Goal: Task Accomplishment & Management: Complete application form

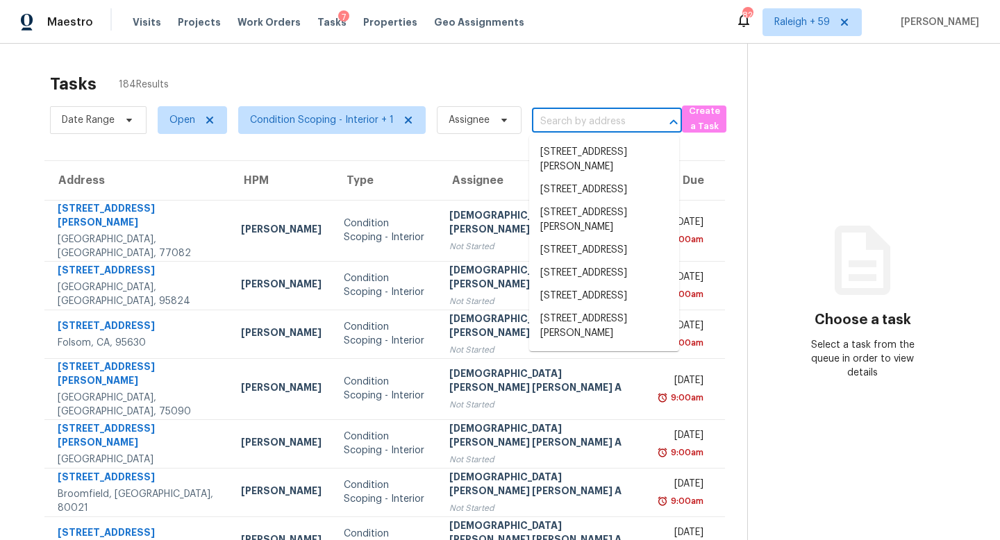
type input "[STREET_ADDRESS]"
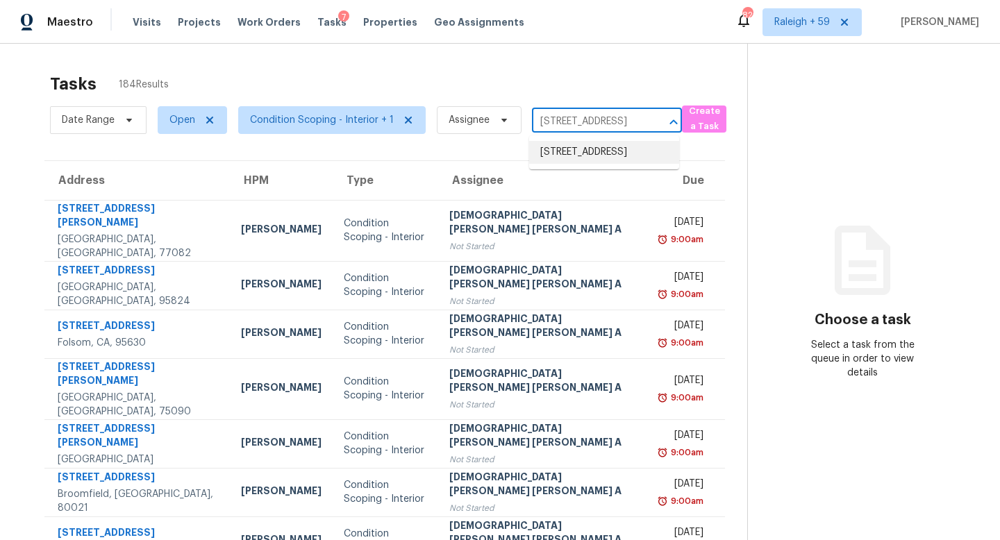
click at [607, 160] on li "[STREET_ADDRESS]" at bounding box center [604, 152] width 150 height 23
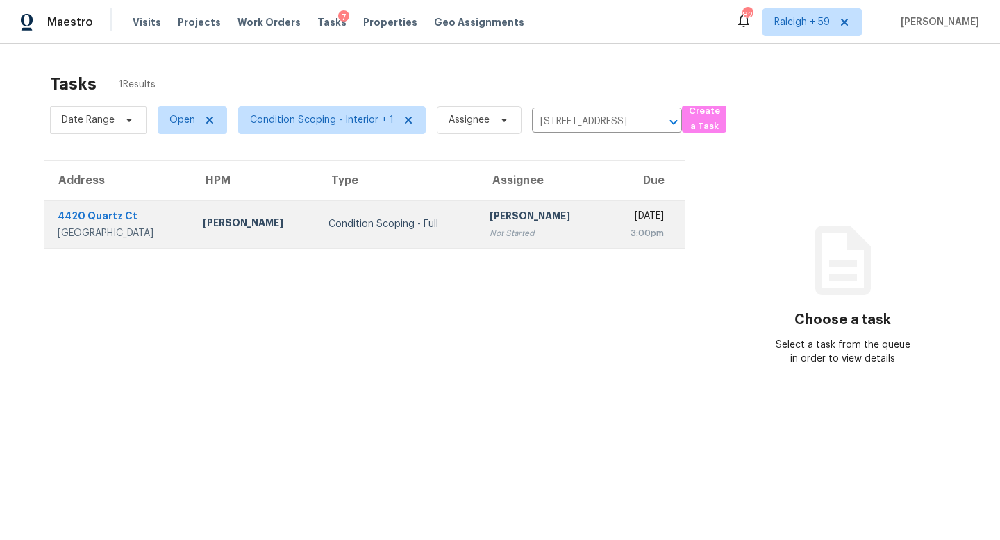
click at [615, 224] on div "[DATE]" at bounding box center [639, 217] width 48 height 17
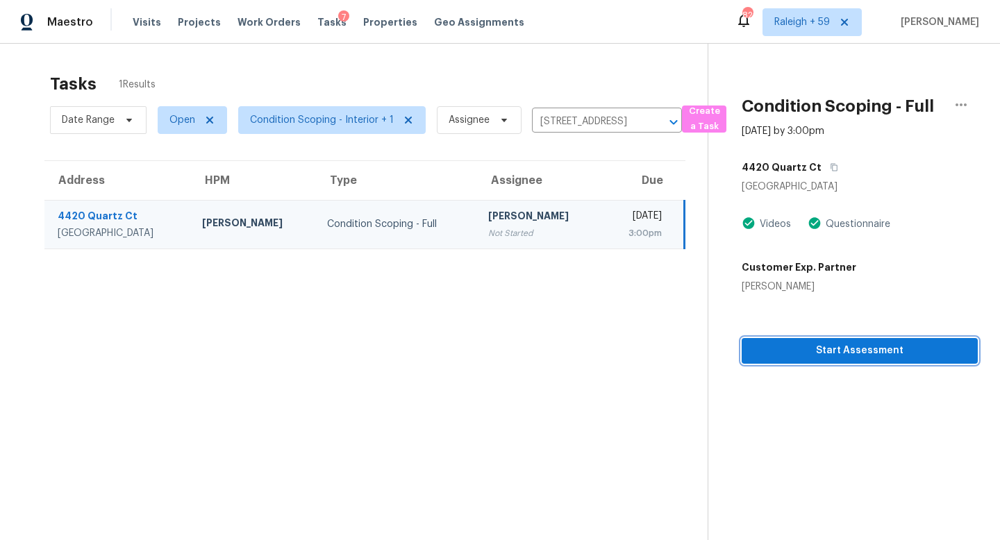
click at [823, 356] on span "Start Assessment" at bounding box center [860, 350] width 214 height 17
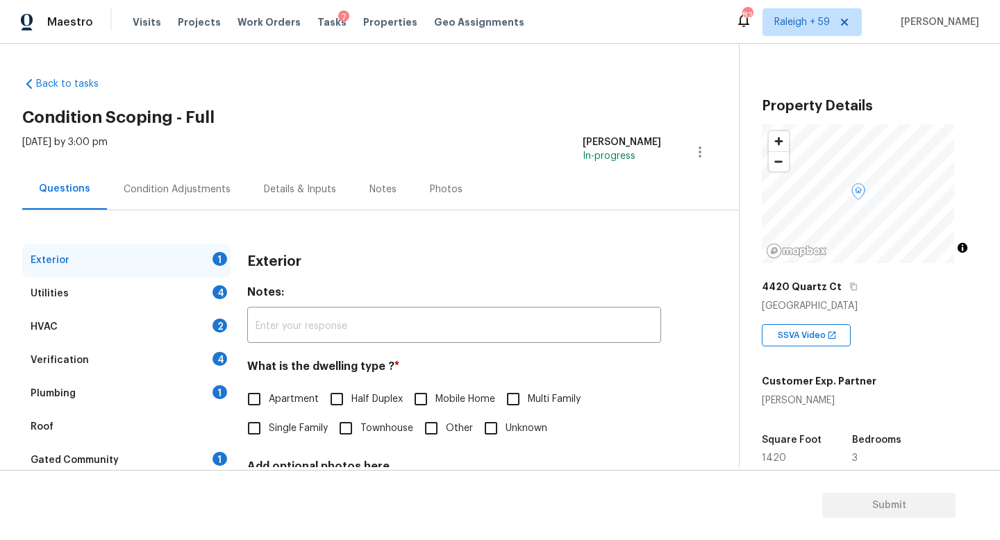
click at [292, 436] on span "Single Family" at bounding box center [298, 429] width 59 height 15
click at [269, 436] on input "Single Family" at bounding box center [254, 428] width 29 height 29
checkbox input "true"
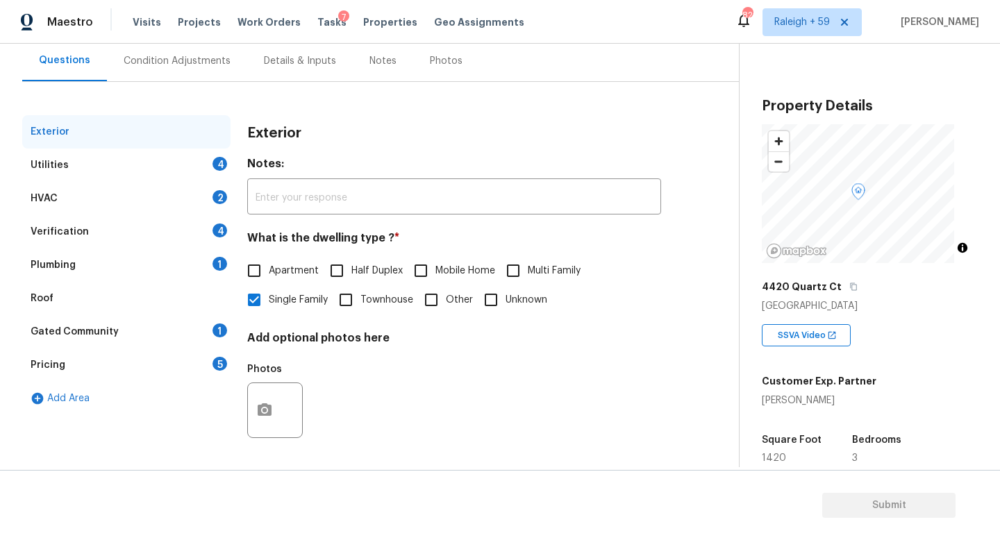
click at [195, 320] on div "Gated Community 1" at bounding box center [126, 331] width 208 height 33
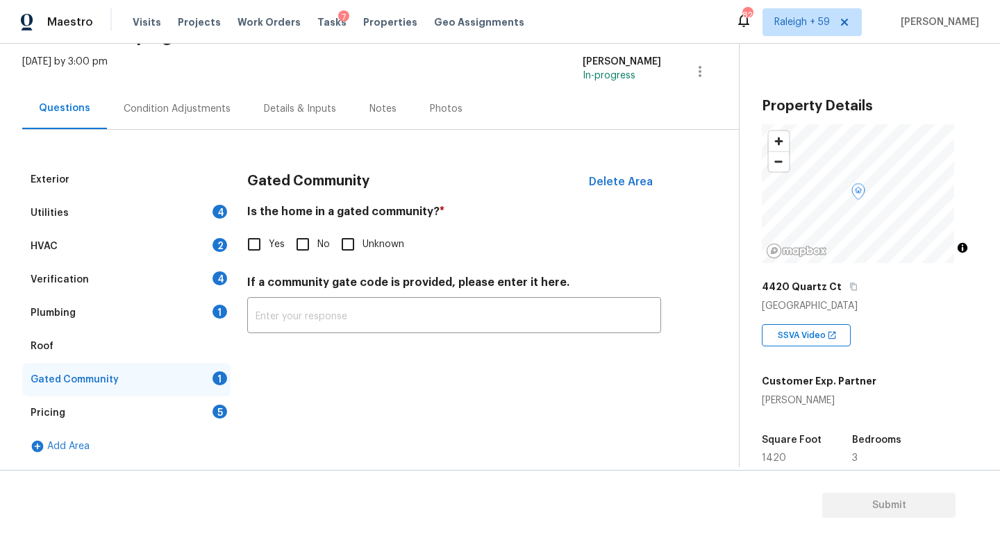
click at [308, 231] on input "No" at bounding box center [302, 244] width 29 height 29
checkbox input "true"
click at [195, 276] on div "Verification 4" at bounding box center [126, 279] width 208 height 33
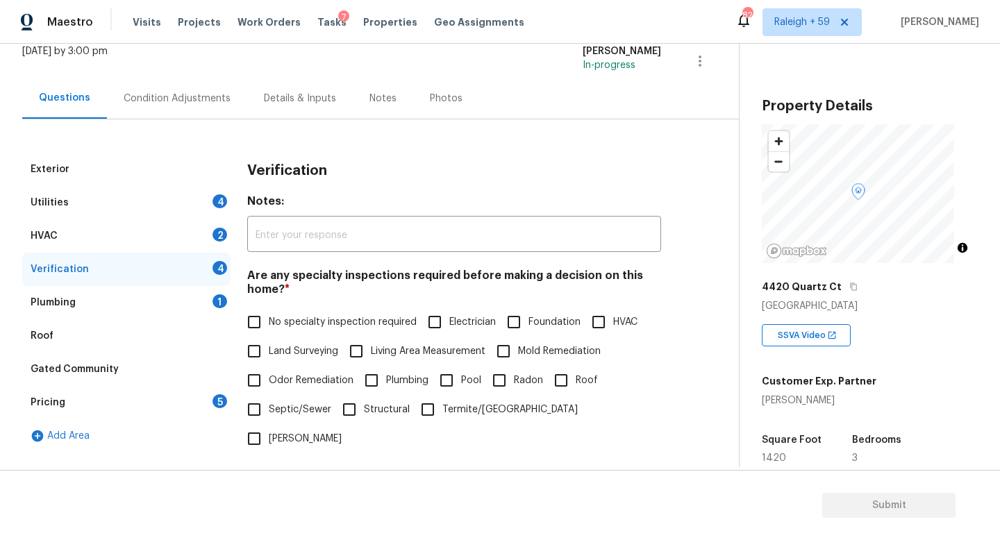
click at [312, 316] on span "No specialty inspection required" at bounding box center [343, 322] width 148 height 15
click at [269, 316] on input "No specialty inspection required" at bounding box center [254, 322] width 29 height 29
checkbox input "true"
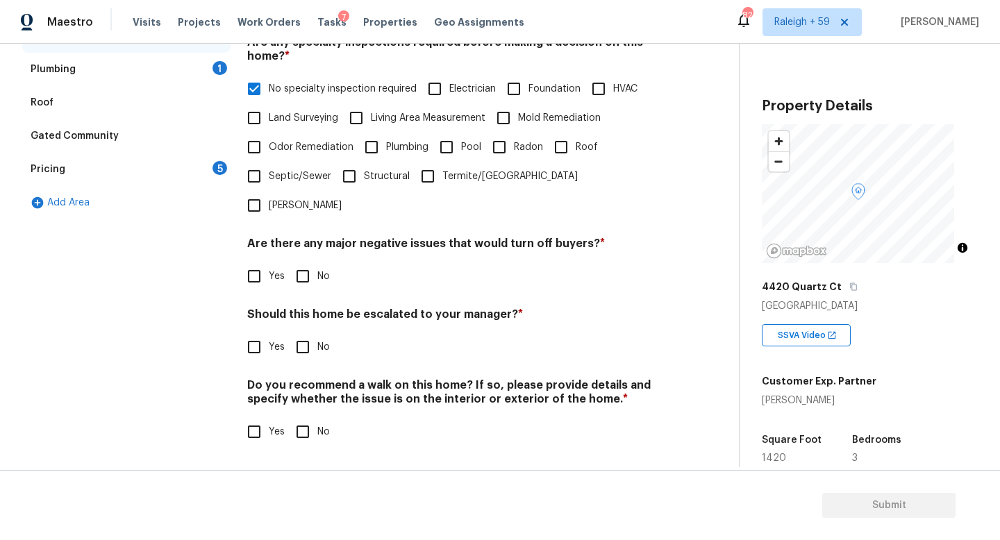
scroll to position [335, 0]
click at [324, 270] on span "No" at bounding box center [323, 277] width 13 height 15
click at [317, 267] on input "No" at bounding box center [302, 276] width 29 height 29
checkbox input "true"
click at [317, 340] on span "No" at bounding box center [323, 347] width 13 height 15
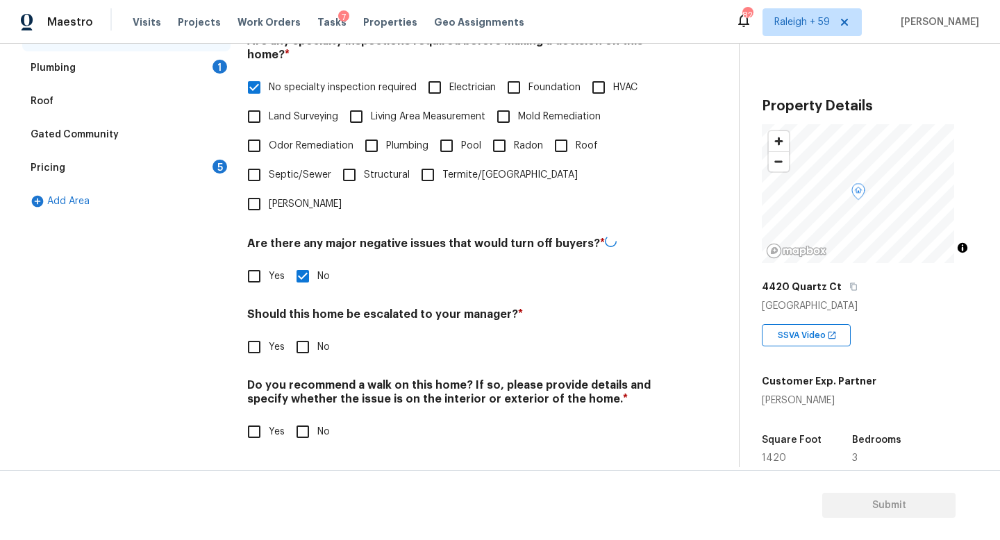
click at [317, 333] on input "No" at bounding box center [302, 347] width 29 height 29
checkbox input "true"
click at [315, 439] on div "Verification Notes: ​ Are any specialty inspections required before making a de…" at bounding box center [454, 190] width 414 height 545
click at [315, 431] on input "No" at bounding box center [302, 432] width 29 height 29
checkbox input "true"
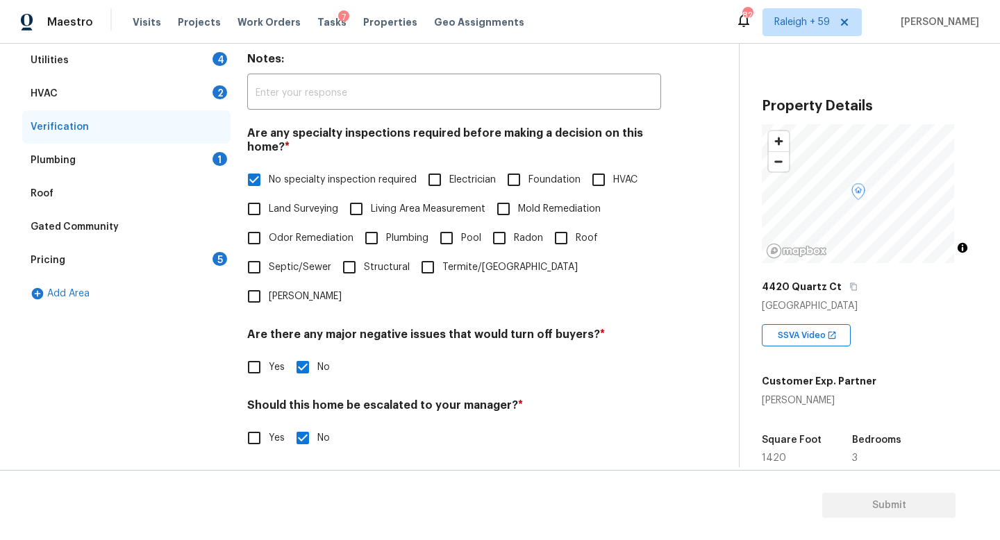
scroll to position [0, 0]
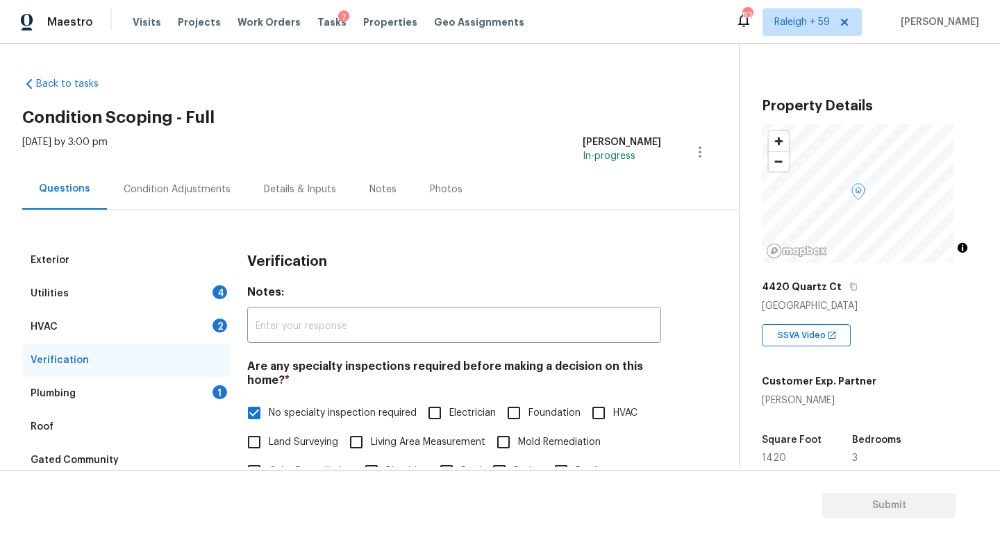
click at [216, 404] on div "Plumbing 1" at bounding box center [126, 393] width 208 height 33
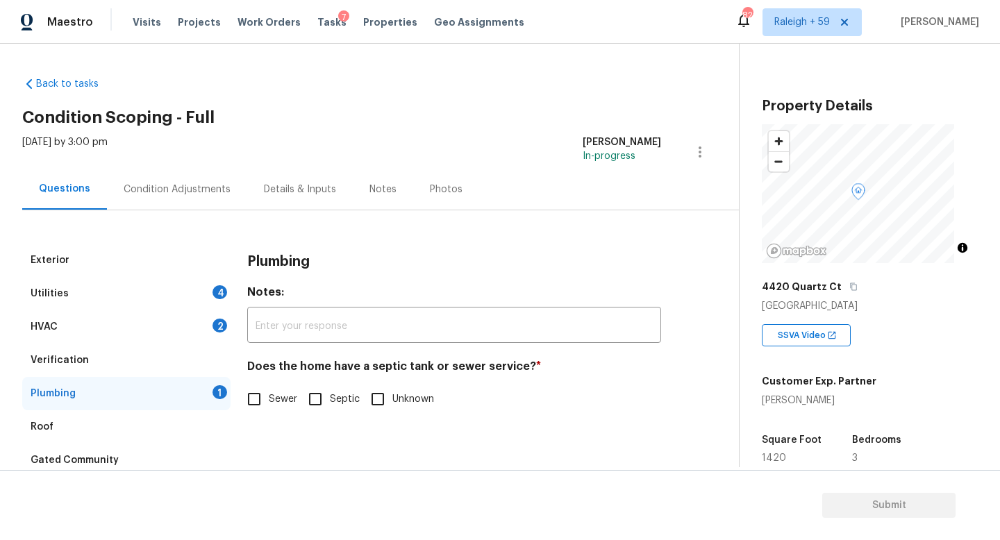
click at [265, 408] on input "Sewer" at bounding box center [254, 399] width 29 height 29
checkbox input "true"
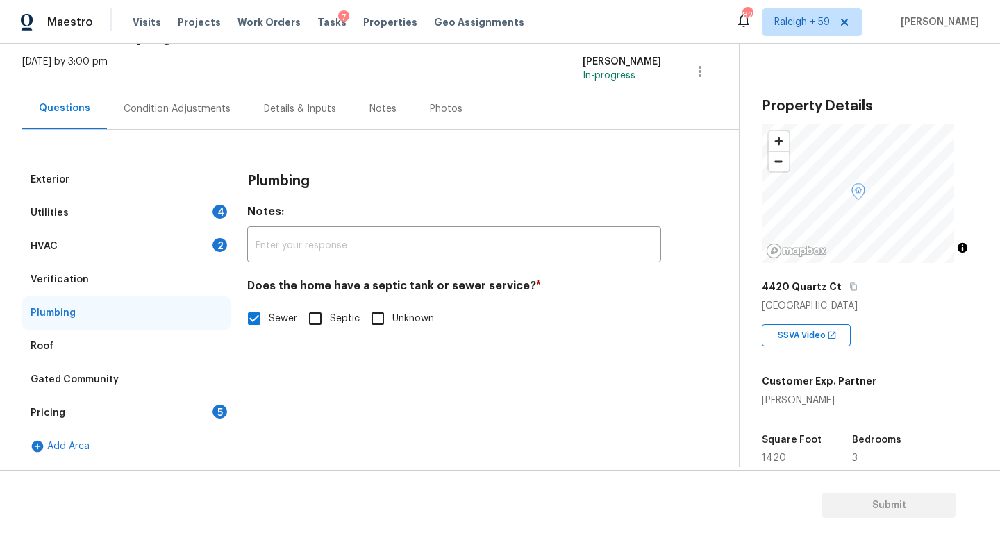
scroll to position [91, 0]
click at [204, 400] on div "Pricing 5" at bounding box center [126, 413] width 208 height 33
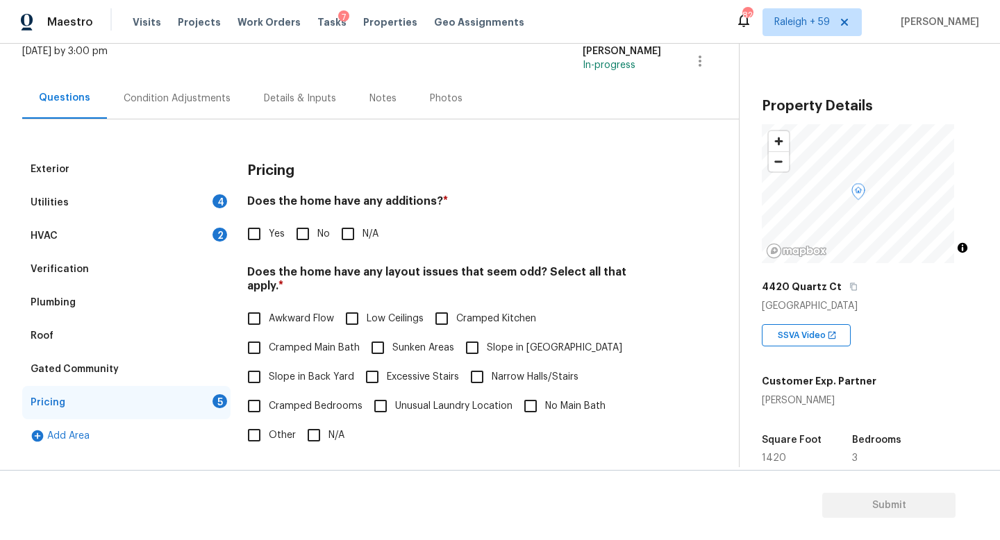
click at [199, 247] on div "HVAC 2" at bounding box center [126, 236] width 208 height 33
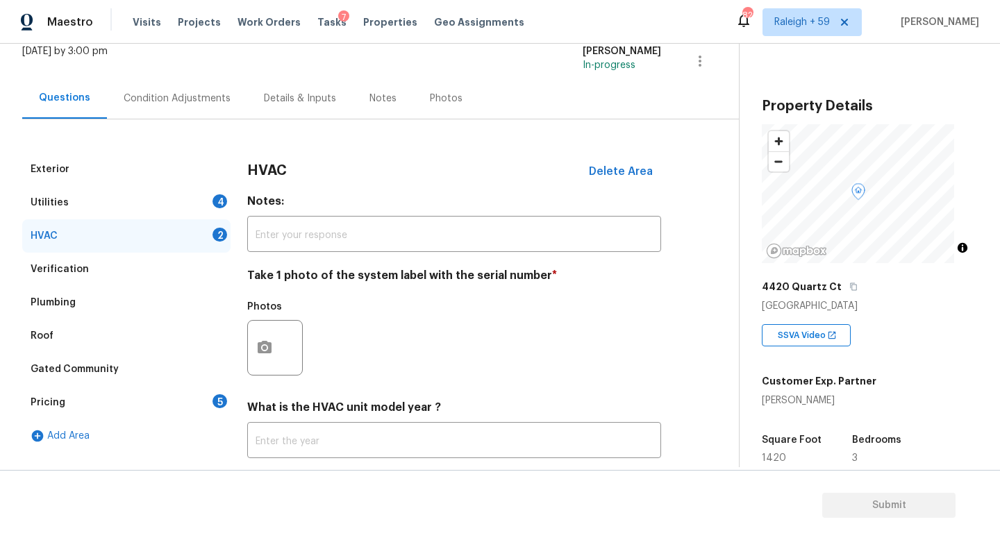
click at [215, 199] on div "4" at bounding box center [220, 202] width 15 height 14
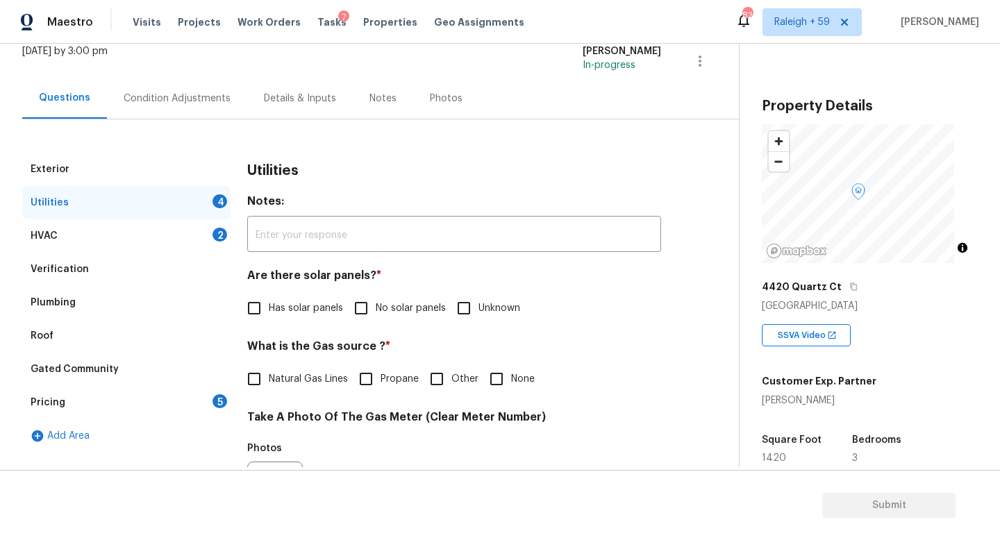
click at [386, 310] on span "No solar panels" at bounding box center [411, 308] width 70 height 15
click at [376, 310] on input "No solar panels" at bounding box center [361, 308] width 29 height 29
checkbox input "true"
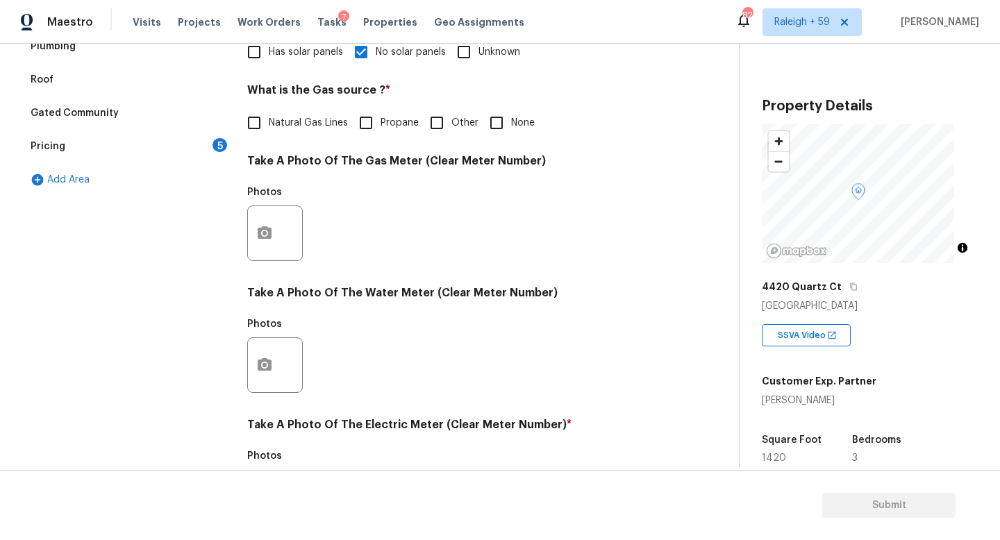
click at [302, 125] on span "Natural Gas Lines" at bounding box center [308, 123] width 79 height 15
click at [269, 125] on input "Natural Gas Lines" at bounding box center [254, 122] width 29 height 29
checkbox input "true"
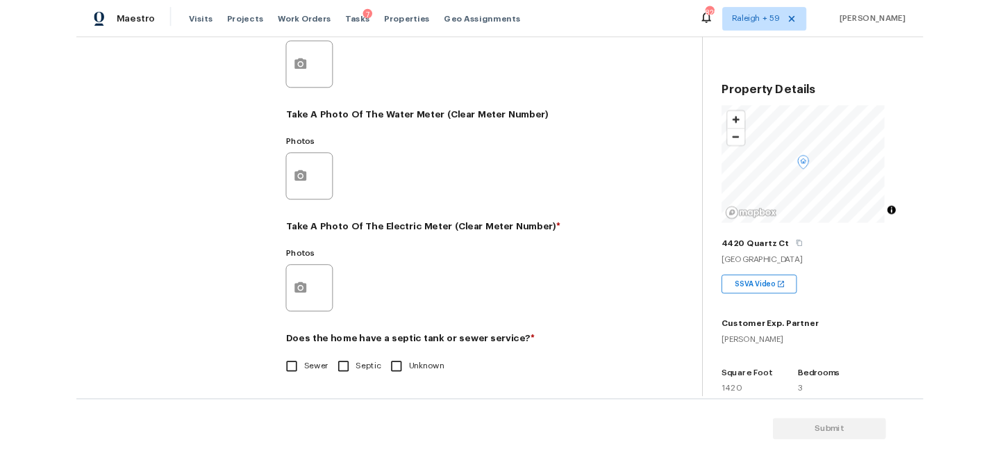
scroll to position [515, 0]
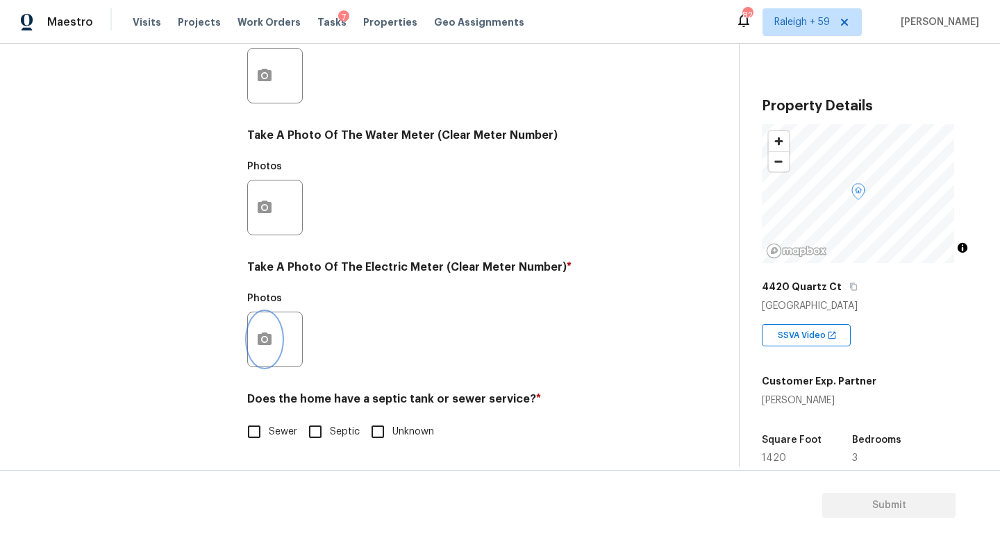
click at [278, 340] on button "button" at bounding box center [264, 340] width 33 height 54
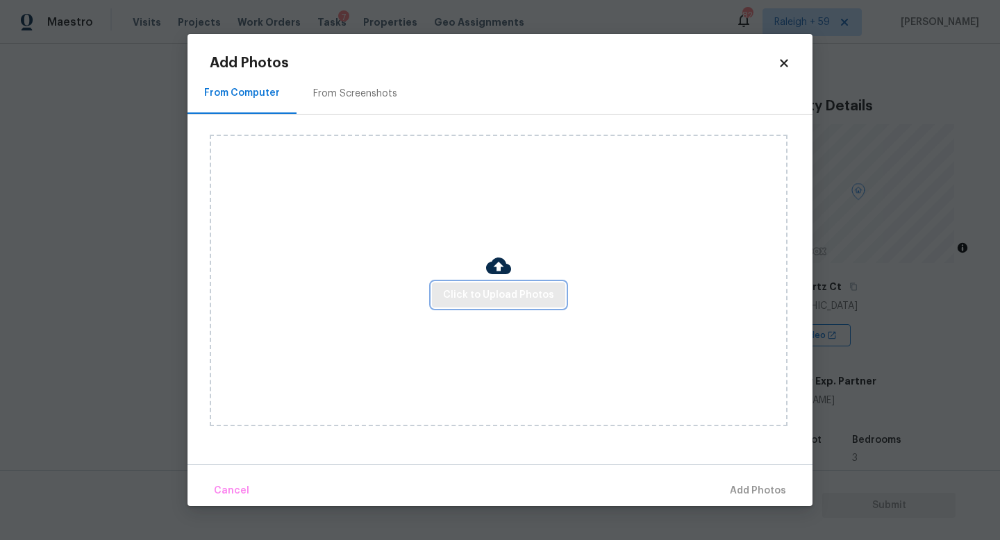
click at [490, 296] on span "Click to Upload Photos" at bounding box center [498, 295] width 111 height 17
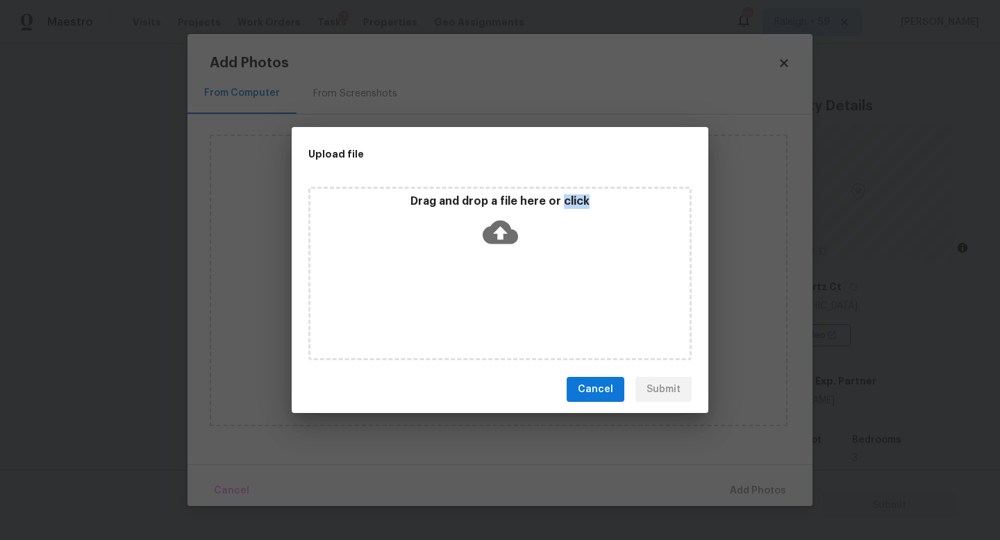
click at [490, 296] on div "Drag and drop a file here or click" at bounding box center [499, 274] width 383 height 174
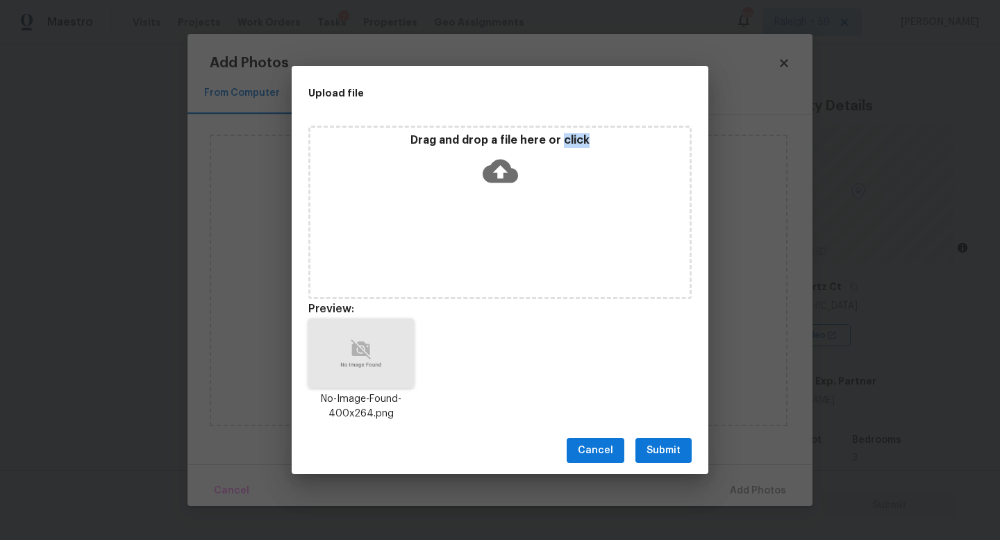
click at [661, 455] on span "Submit" at bounding box center [664, 451] width 34 height 17
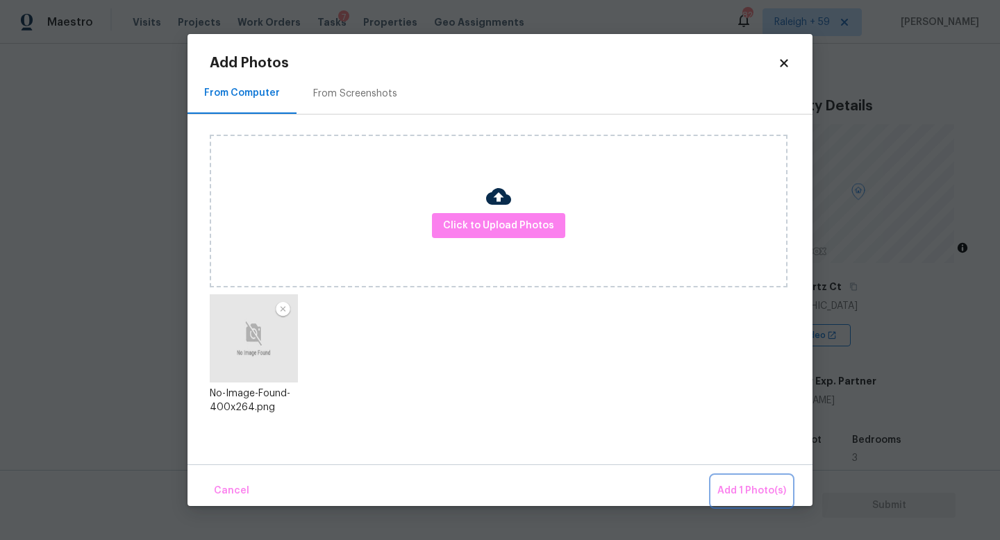
click at [754, 495] on span "Add 1 Photo(s)" at bounding box center [752, 491] width 69 height 17
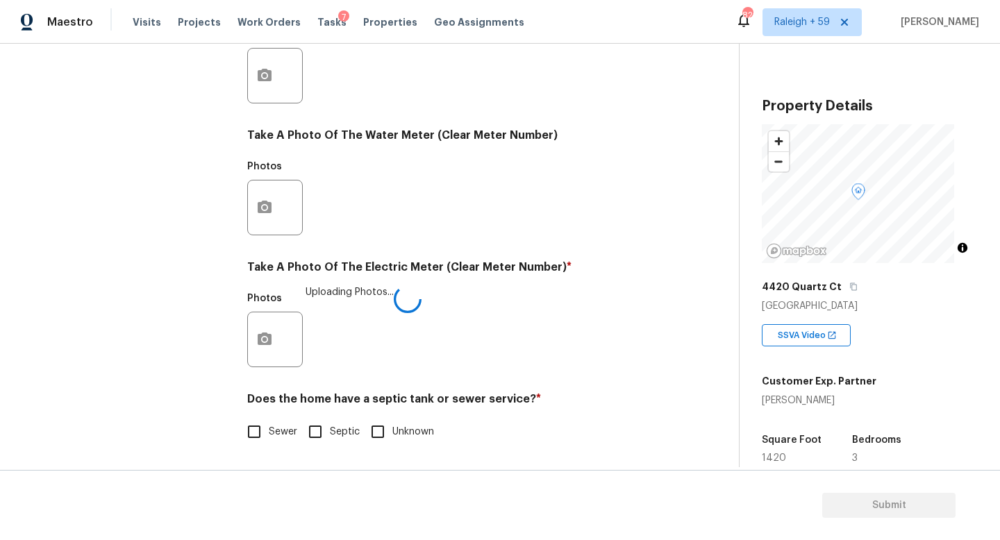
click at [265, 418] on input "Sewer" at bounding box center [254, 432] width 29 height 29
checkbox input "true"
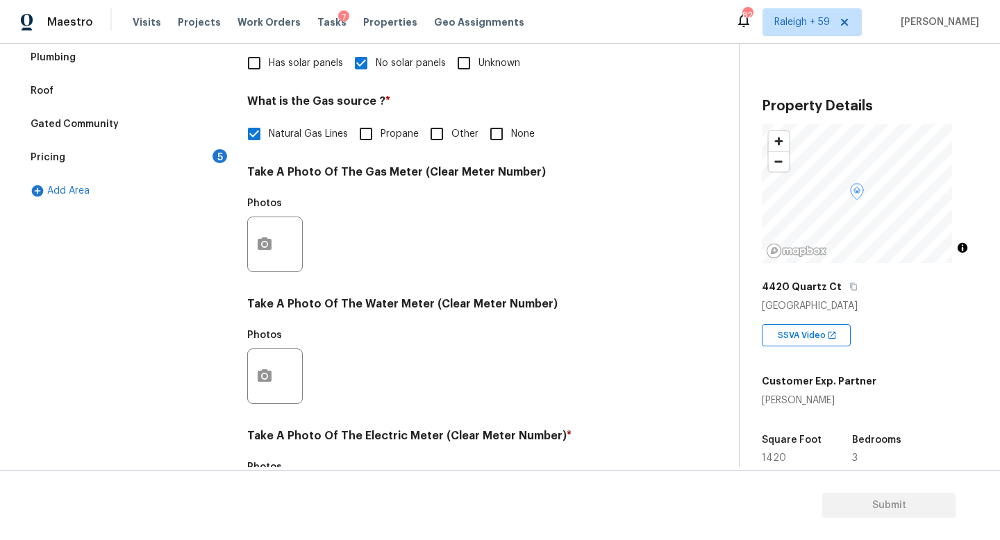
scroll to position [405, 0]
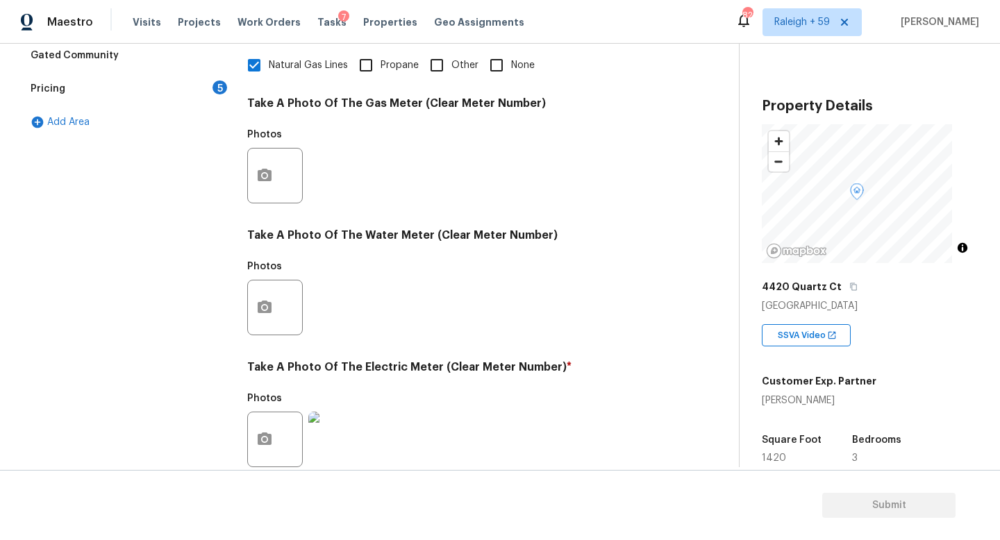
click at [207, 79] on div "Pricing 5" at bounding box center [126, 88] width 208 height 33
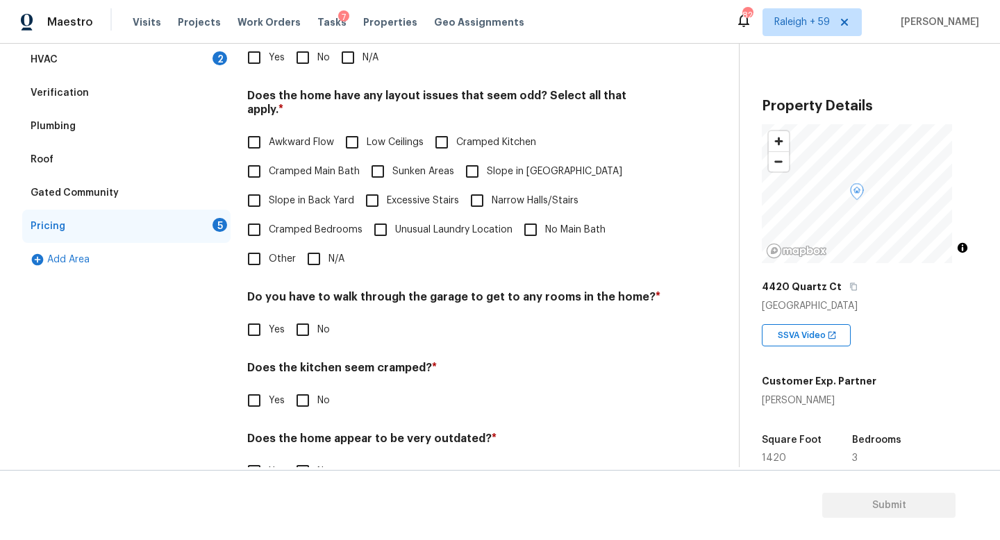
scroll to position [0, 0]
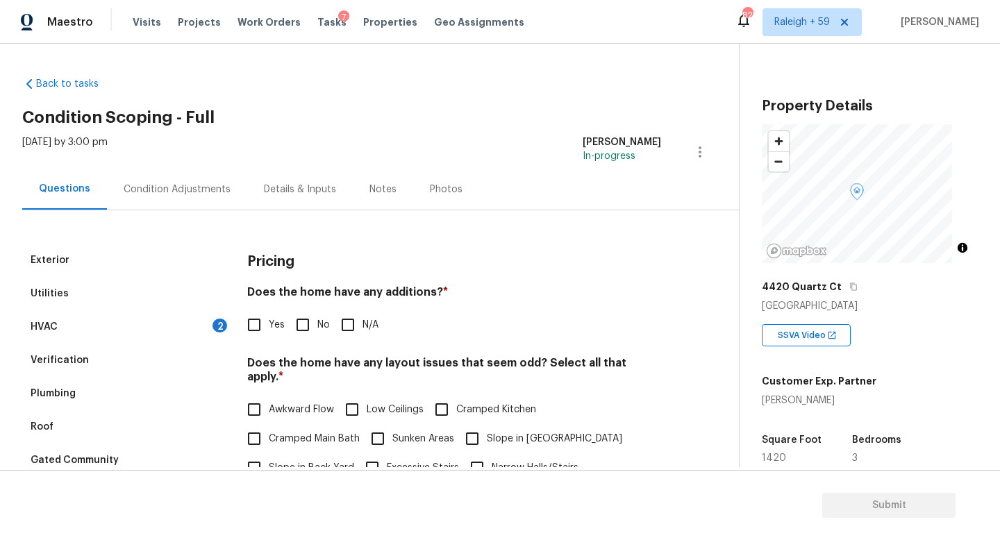
click at [306, 338] on input "No" at bounding box center [302, 325] width 29 height 29
checkbox input "true"
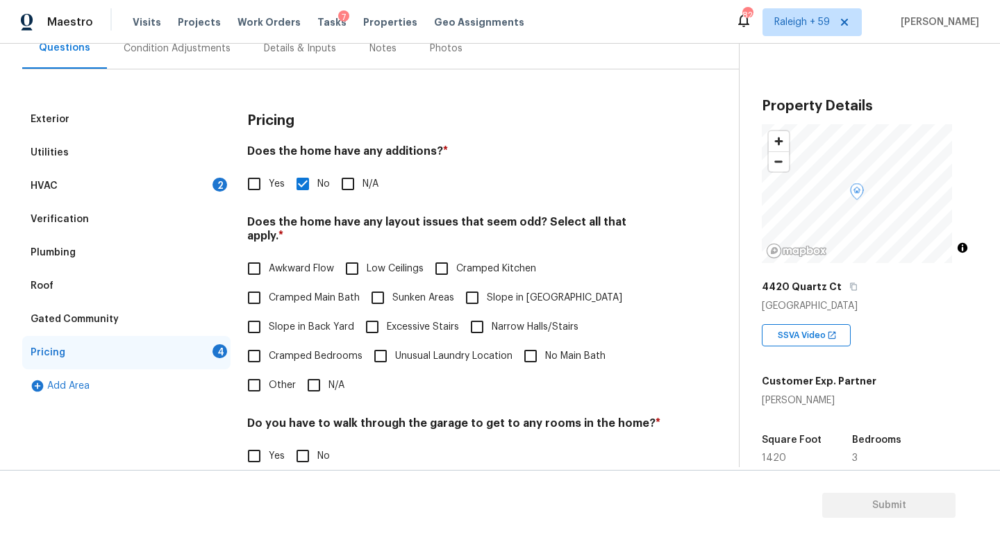
click at [317, 381] on input "N/A" at bounding box center [313, 385] width 29 height 29
checkbox input "true"
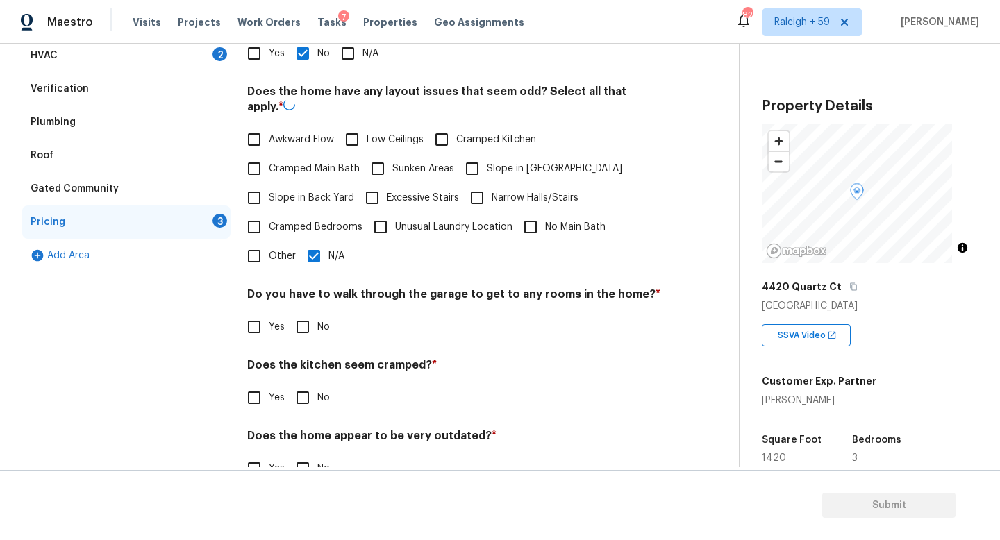
scroll to position [291, 0]
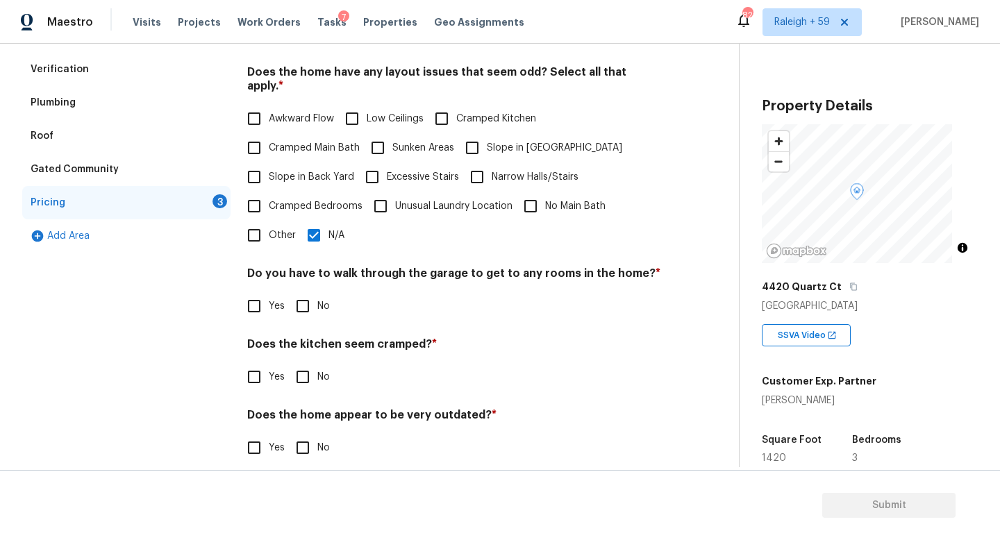
click at [325, 323] on div "Pricing Does the home have any additions? * Yes No N/A Does the home have any l…" at bounding box center [454, 216] width 414 height 527
click at [322, 365] on label "No" at bounding box center [309, 377] width 42 height 29
click at [317, 365] on input "No" at bounding box center [302, 377] width 29 height 29
checkbox input "true"
click at [317, 313] on span "No" at bounding box center [323, 306] width 13 height 15
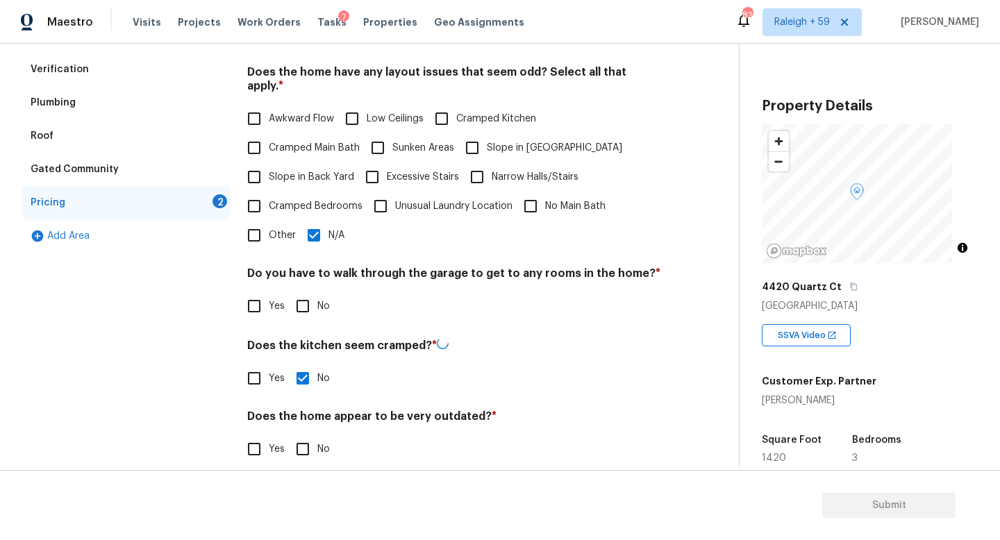
click at [317, 313] on input "No" at bounding box center [302, 306] width 29 height 29
checkbox input "true"
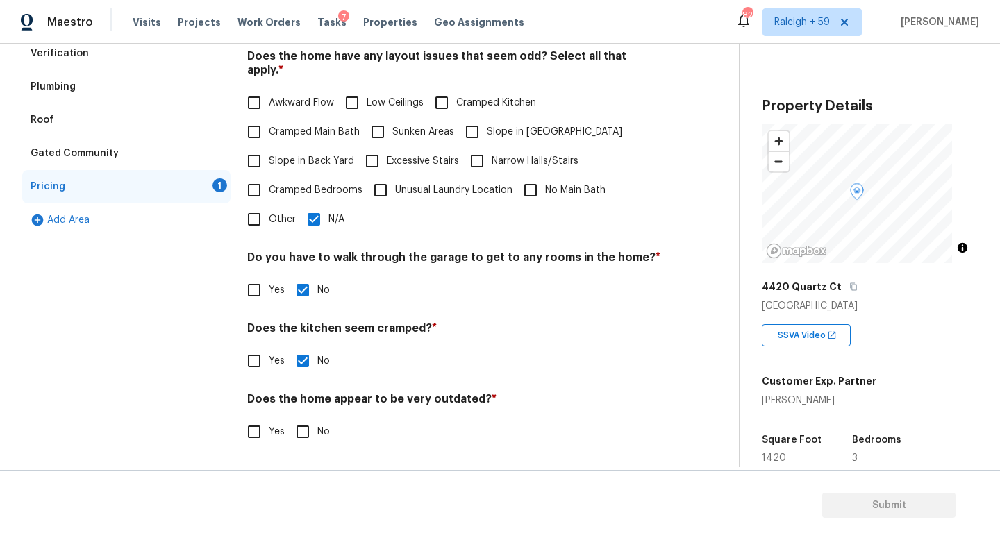
click at [307, 427] on input "No" at bounding box center [302, 432] width 29 height 29
checkbox input "true"
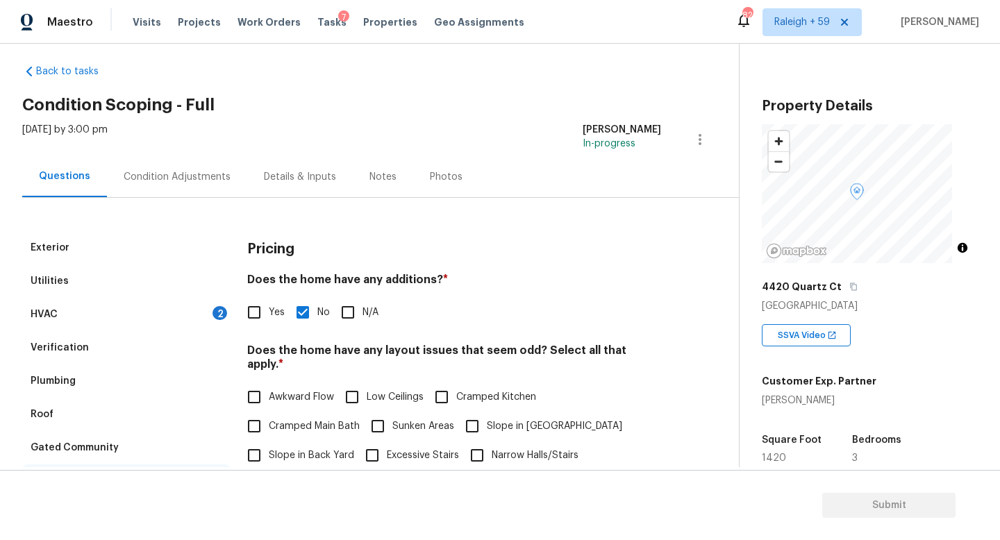
scroll to position [0, 0]
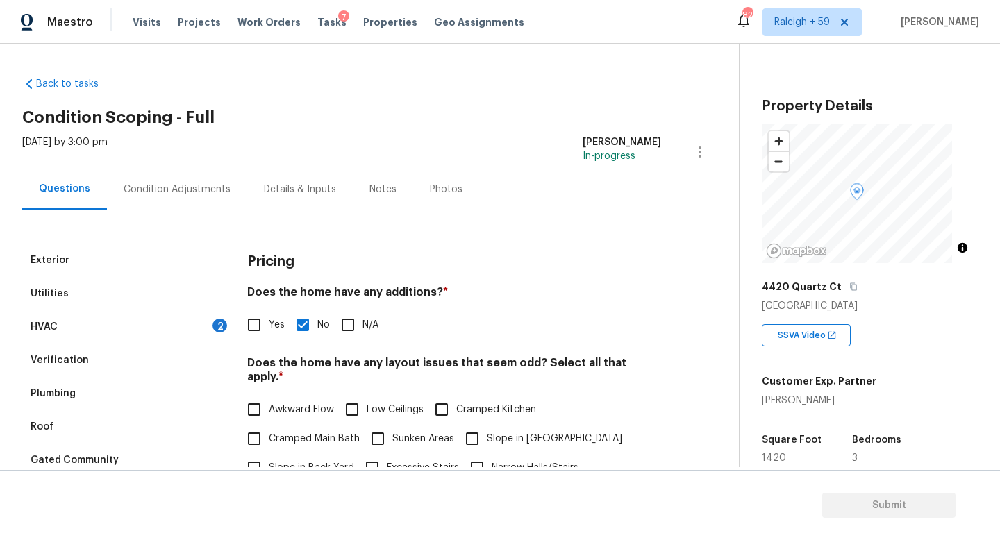
click at [301, 180] on div "Details & Inputs" at bounding box center [300, 189] width 106 height 41
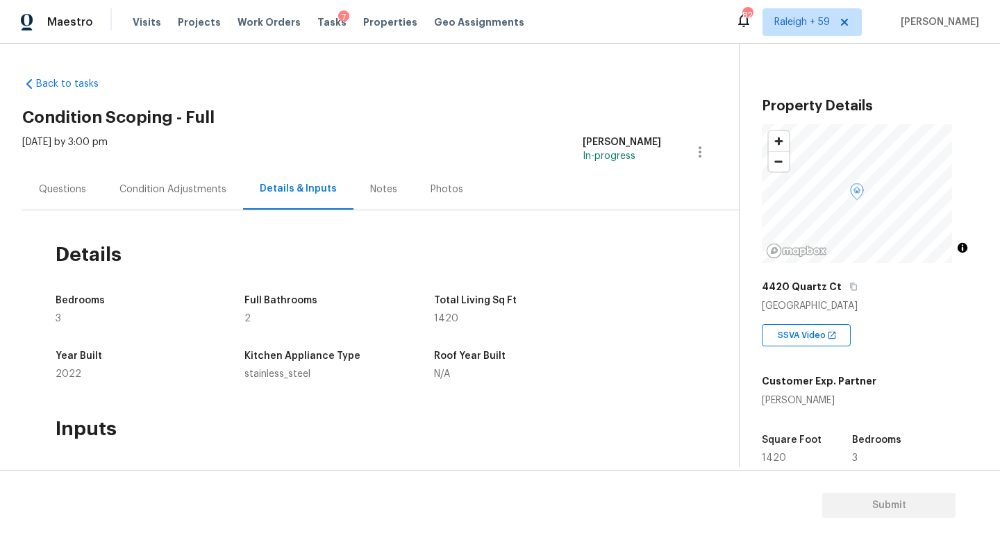
click at [81, 192] on div "Questions" at bounding box center [62, 190] width 47 height 14
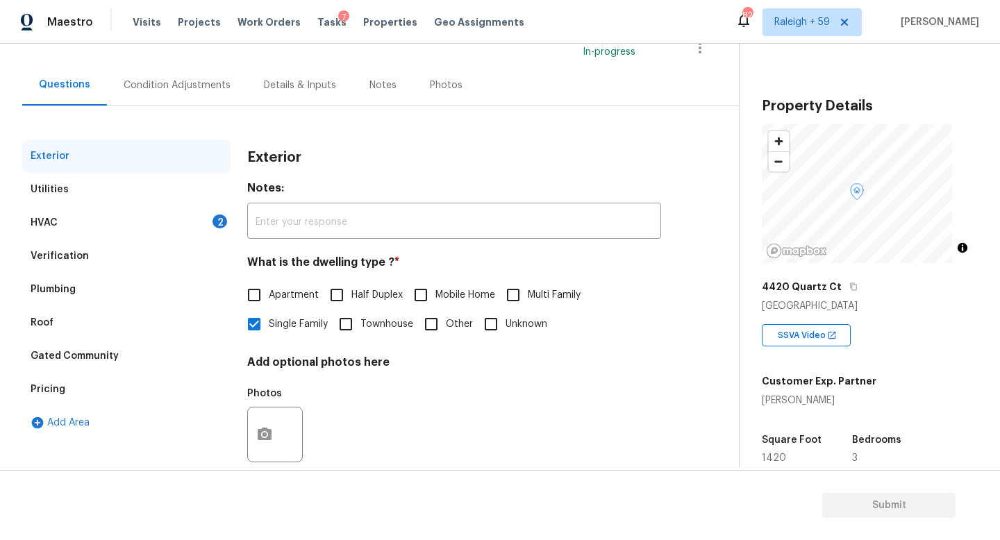
scroll to position [94, 0]
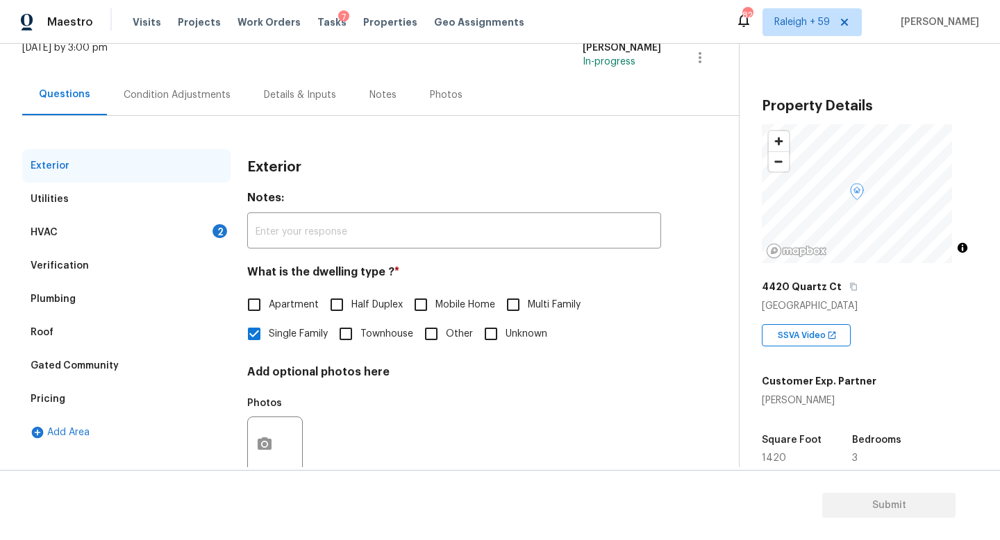
click at [200, 106] on div "Condition Adjustments" at bounding box center [177, 94] width 140 height 41
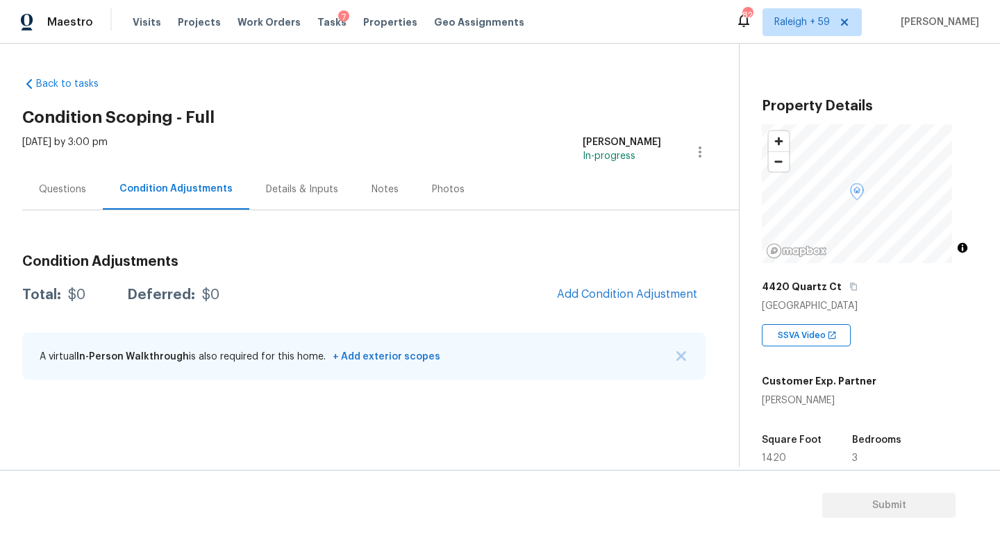
click at [62, 164] on div "[DATE] by 3:00 pm" at bounding box center [64, 151] width 85 height 33
click at [65, 183] on div "Questions" at bounding box center [62, 190] width 47 height 14
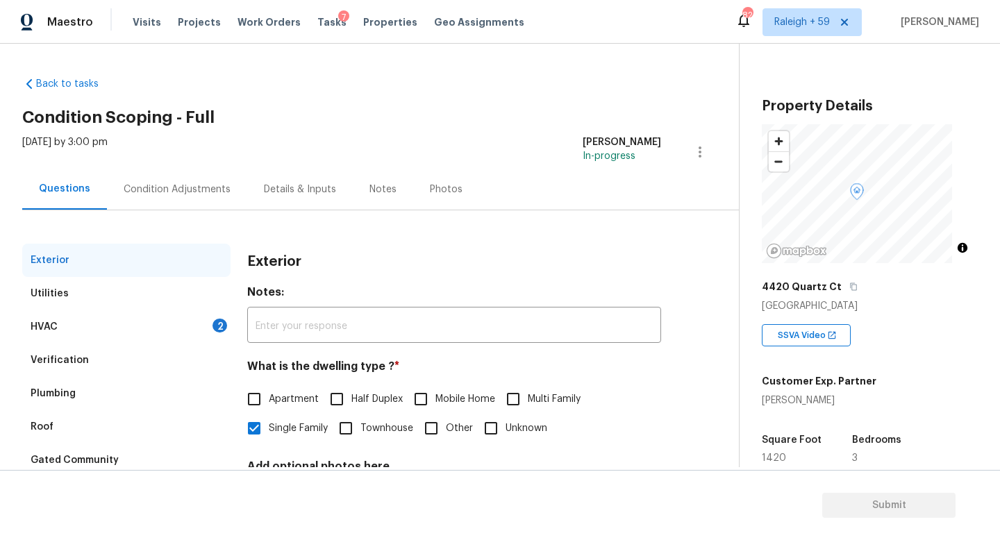
click at [201, 346] on div "Verification" at bounding box center [126, 360] width 208 height 33
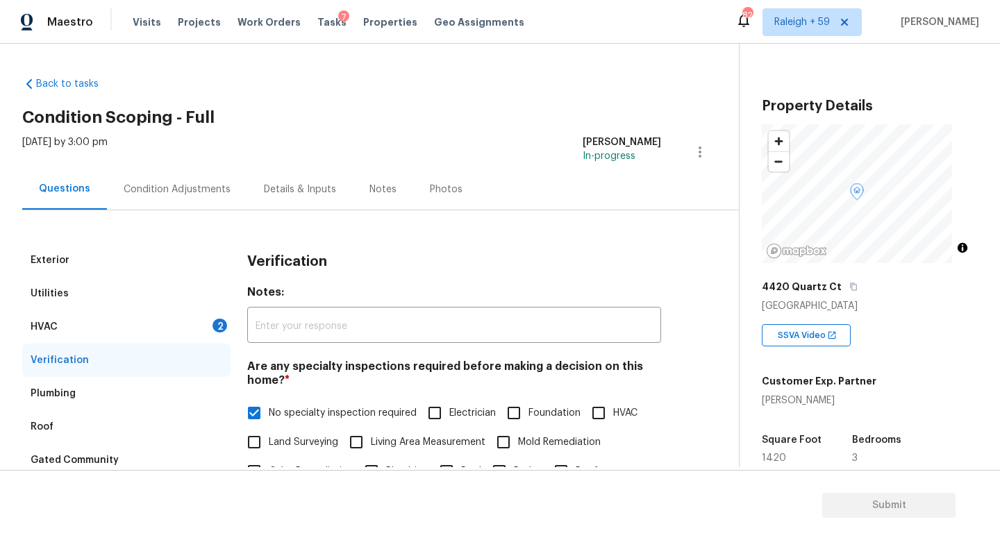
click at [224, 318] on div "HVAC 2" at bounding box center [126, 327] width 208 height 33
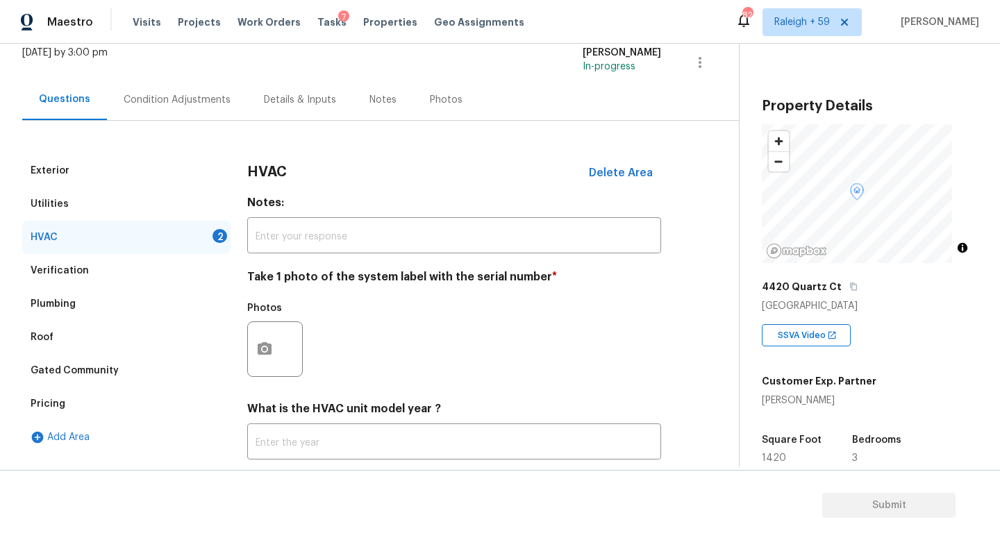
scroll to position [143, 0]
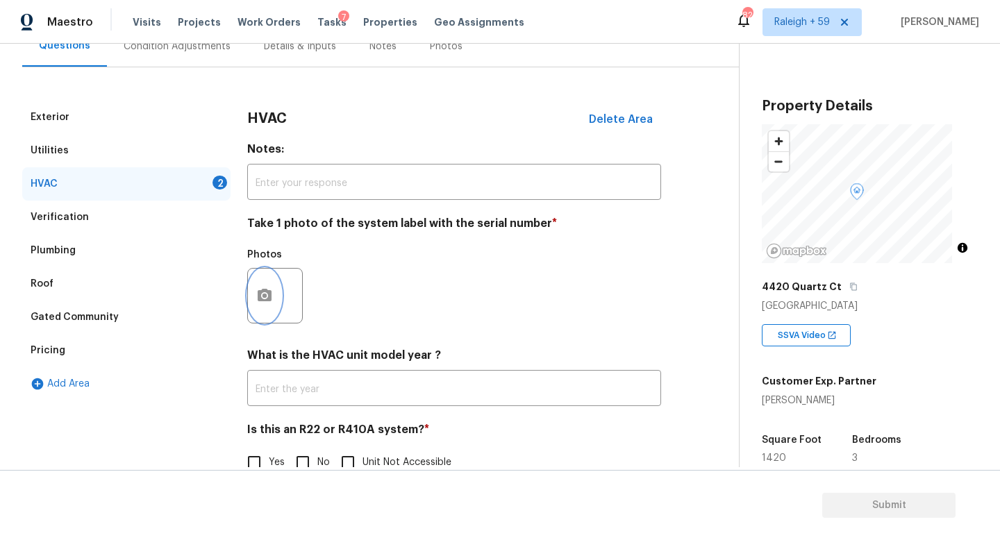
click at [272, 303] on icon "button" at bounding box center [264, 296] width 17 height 17
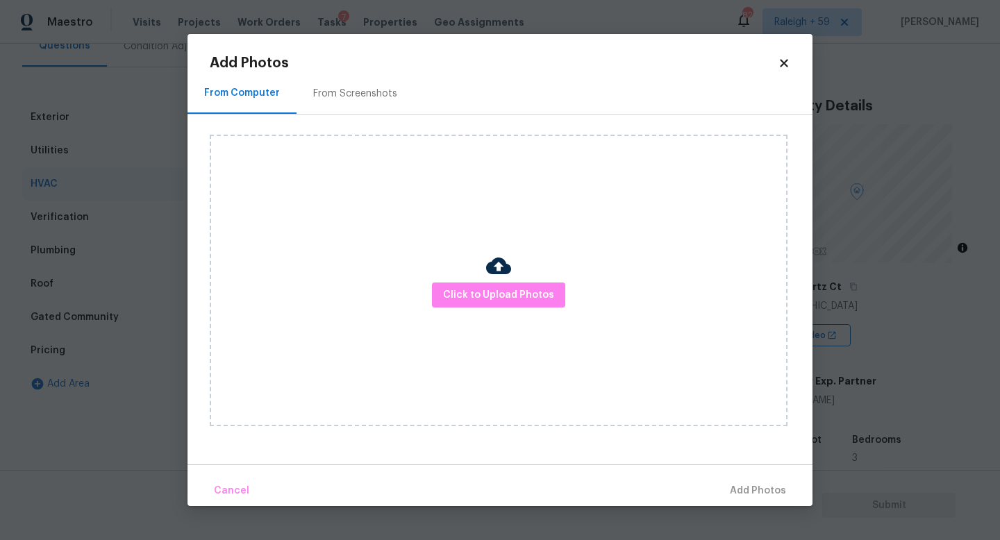
click at [509, 312] on div "Click to Upload Photos" at bounding box center [499, 281] width 578 height 292
click at [509, 305] on button "Click to Upload Photos" at bounding box center [498, 296] width 133 height 26
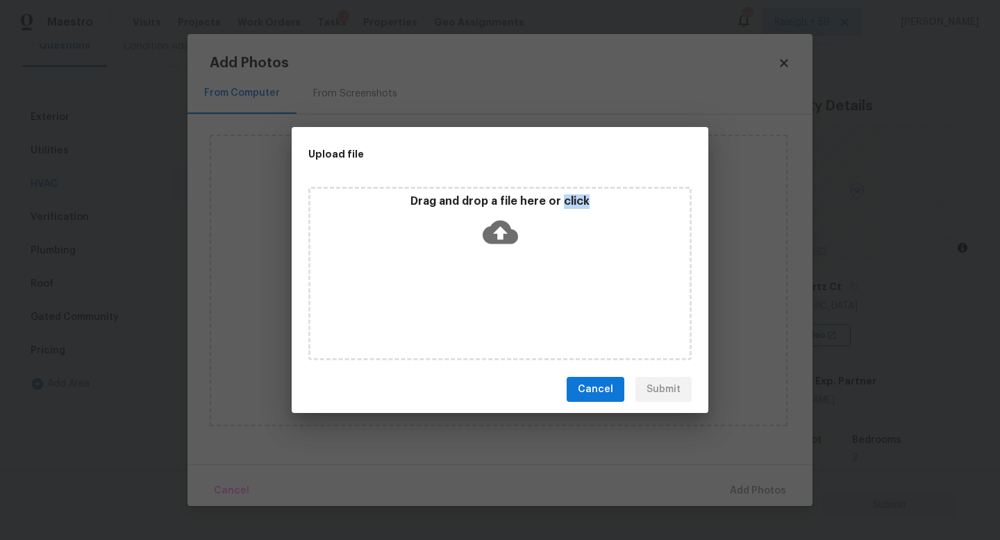
click at [509, 305] on div "Drag and drop a file here or click" at bounding box center [499, 274] width 383 height 174
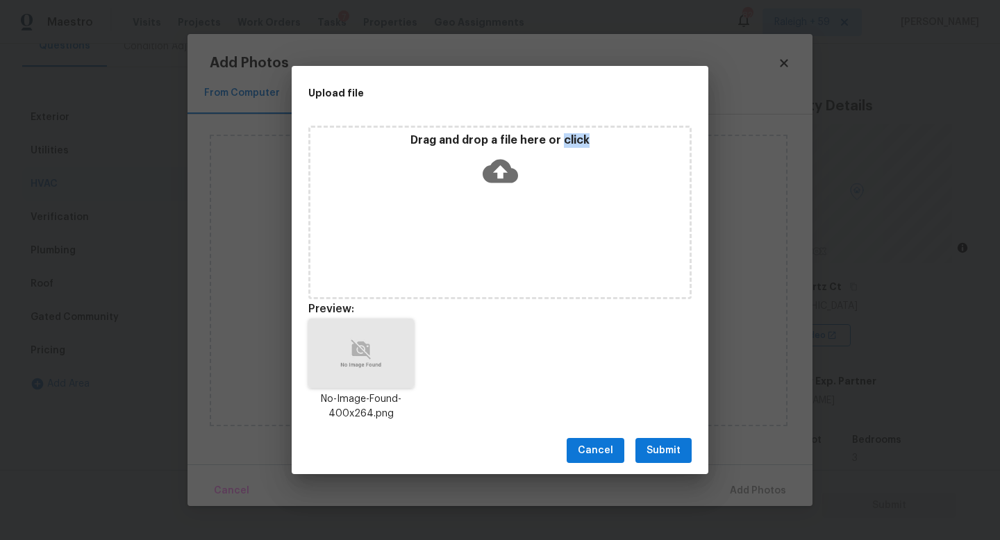
click at [670, 456] on span "Submit" at bounding box center [664, 451] width 34 height 17
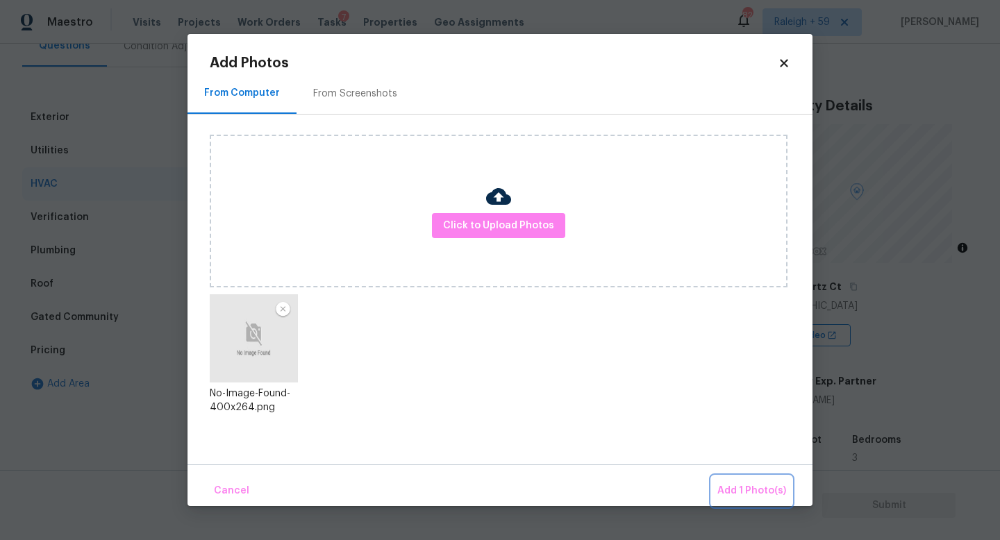
click at [745, 486] on span "Add 1 Photo(s)" at bounding box center [752, 491] width 69 height 17
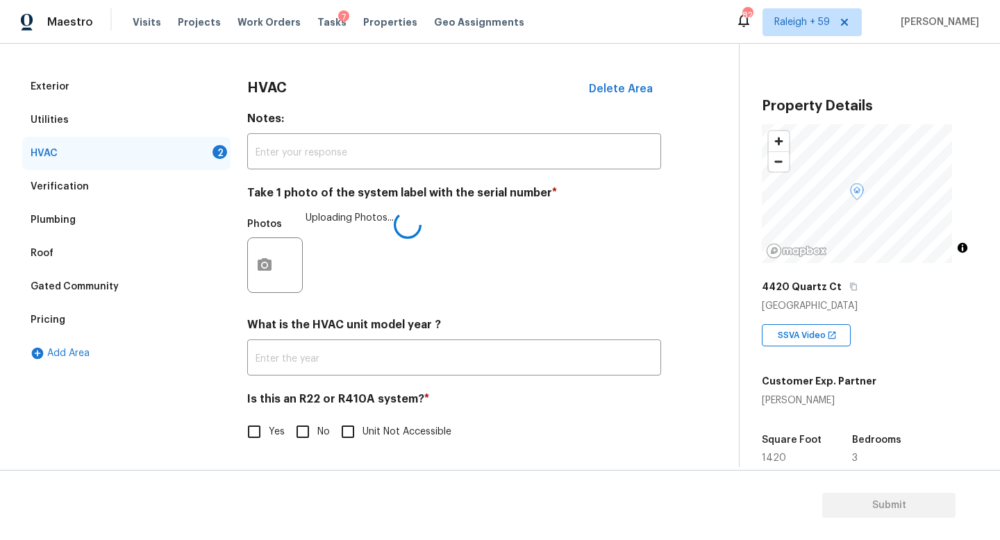
click at [306, 425] on input "No" at bounding box center [302, 432] width 29 height 29
checkbox input "true"
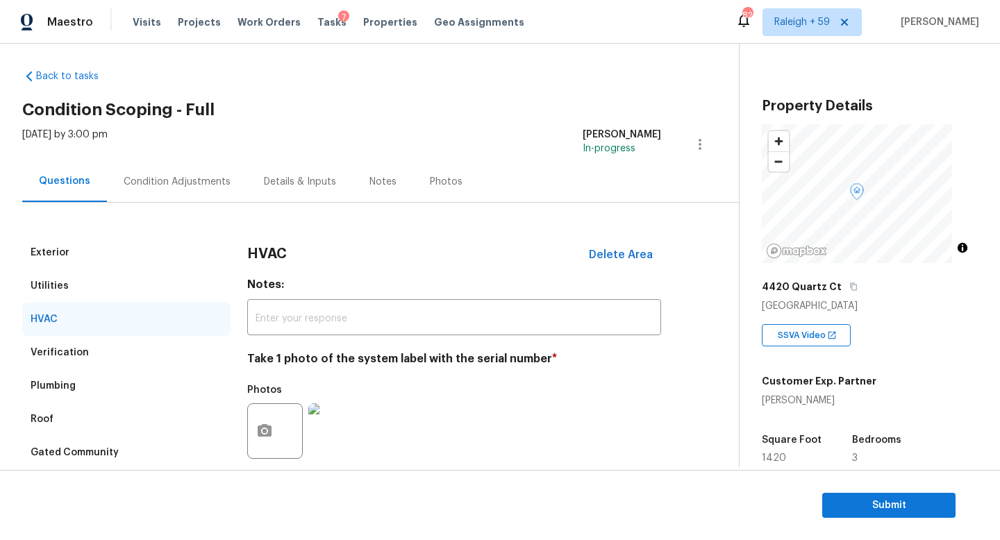
scroll to position [0, 0]
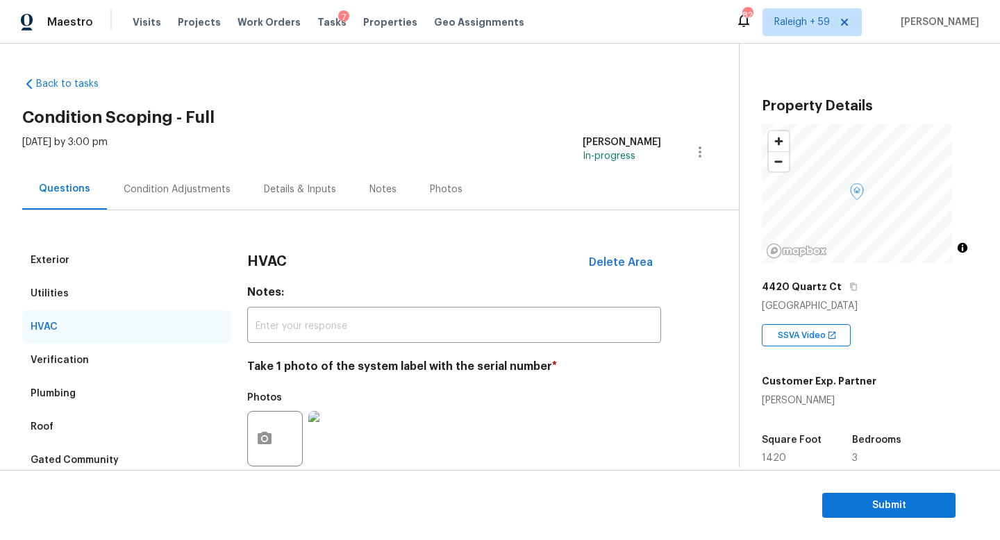
click at [179, 174] on div "Condition Adjustments" at bounding box center [177, 189] width 140 height 41
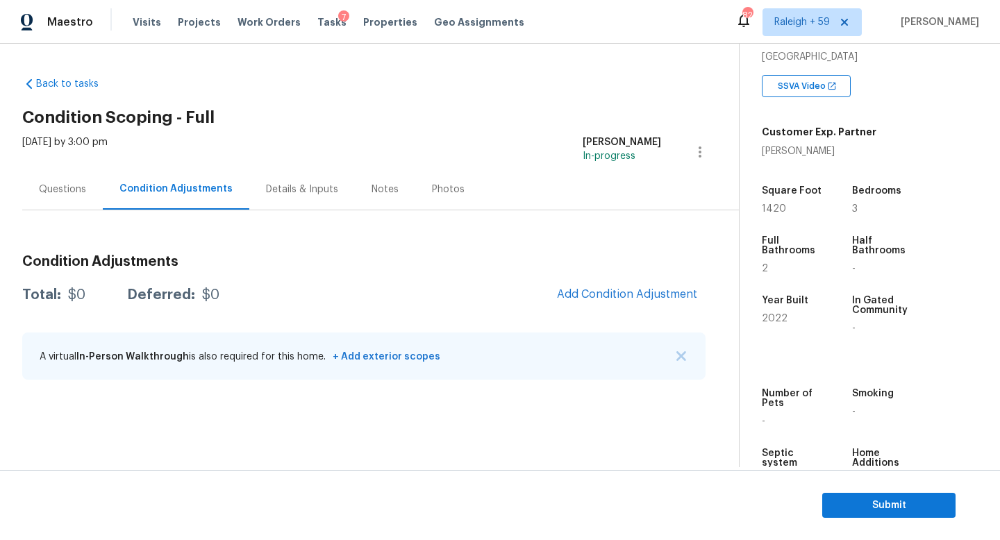
scroll to position [281, 0]
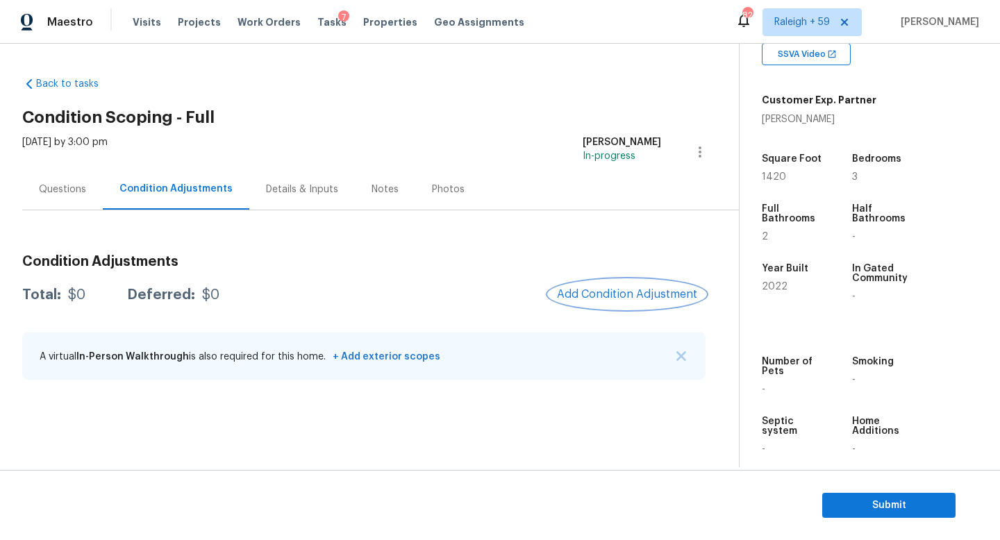
click at [593, 286] on button "Add Condition Adjustment" at bounding box center [627, 294] width 157 height 29
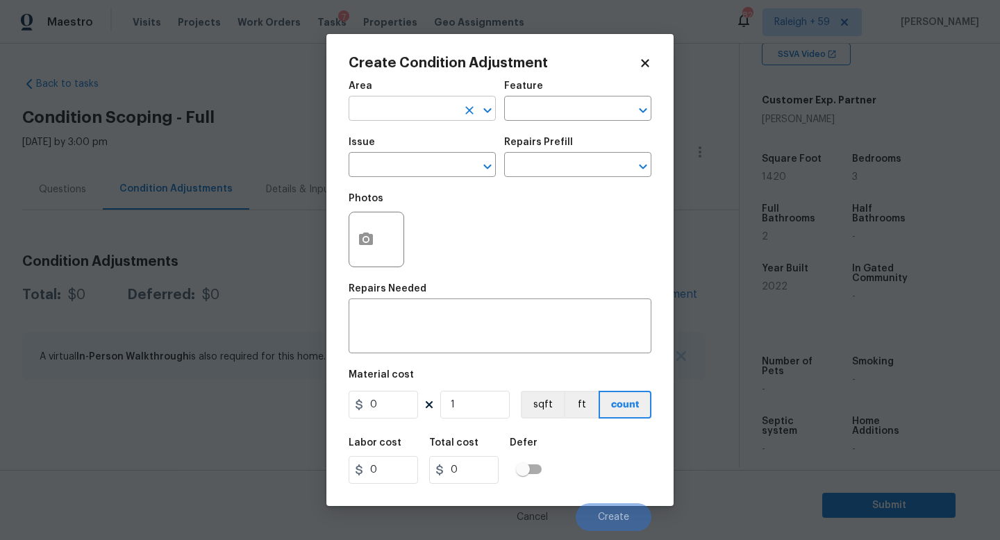
click at [433, 113] on input "text" at bounding box center [403, 110] width 108 height 22
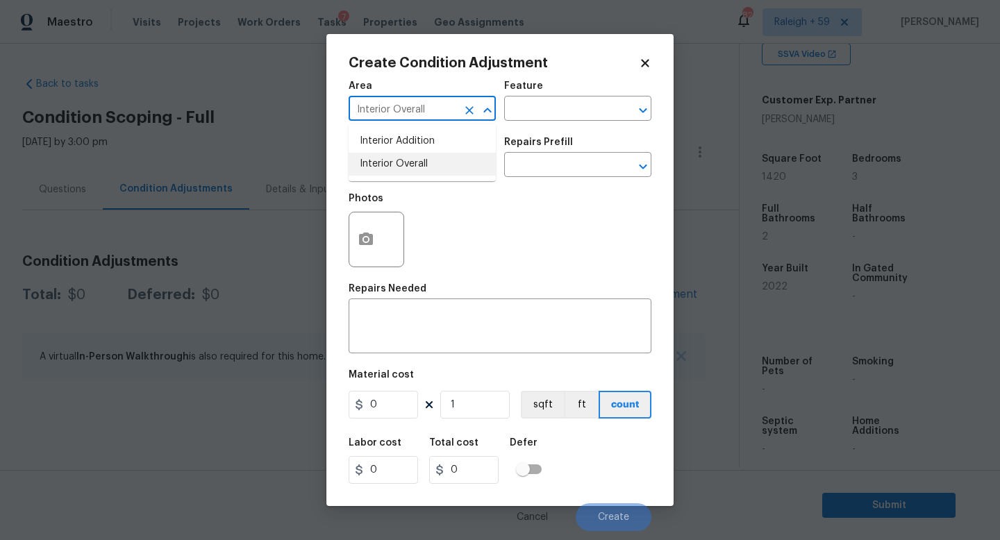
type input "Interior Overall"
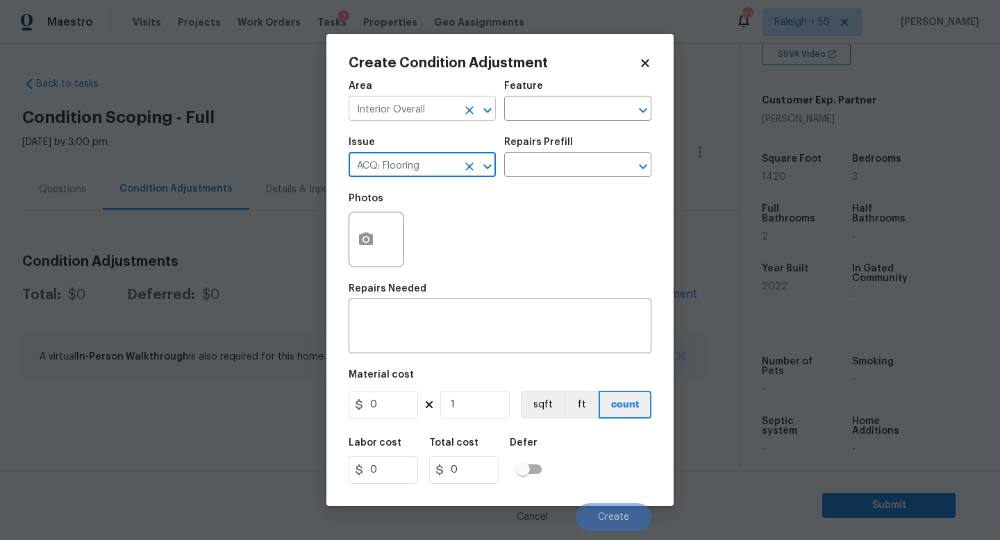
type input "ACQ: Flooring"
click at [584, 154] on div "Repairs Prefill" at bounding box center [577, 147] width 147 height 18
click at [581, 165] on input "text" at bounding box center [558, 167] width 108 height 22
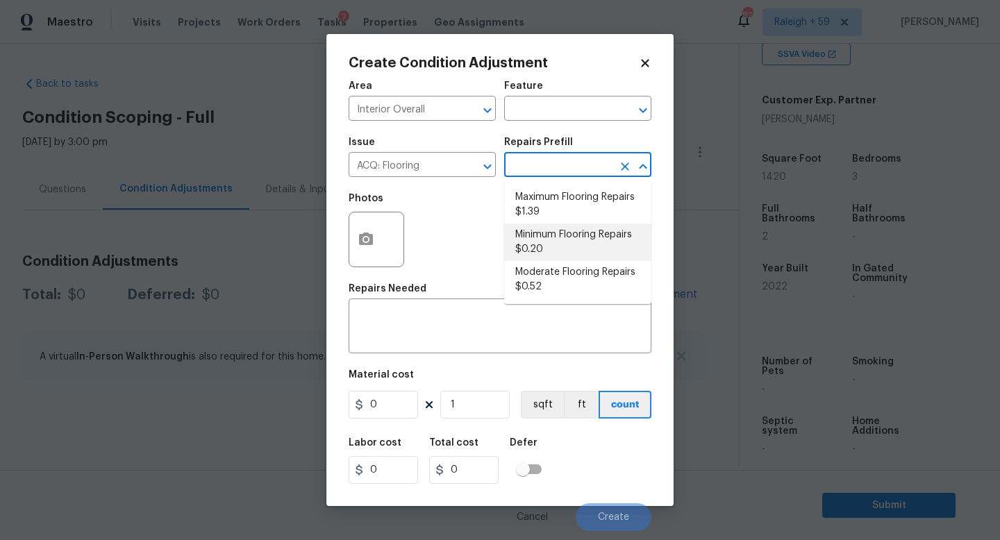
click at [578, 243] on li "Minimum Flooring Repairs $0.20" at bounding box center [577, 243] width 147 height 38
type input "Acquisition"
type textarea "Acquisition Scope: Minimum flooring repairs"
type input "0.2"
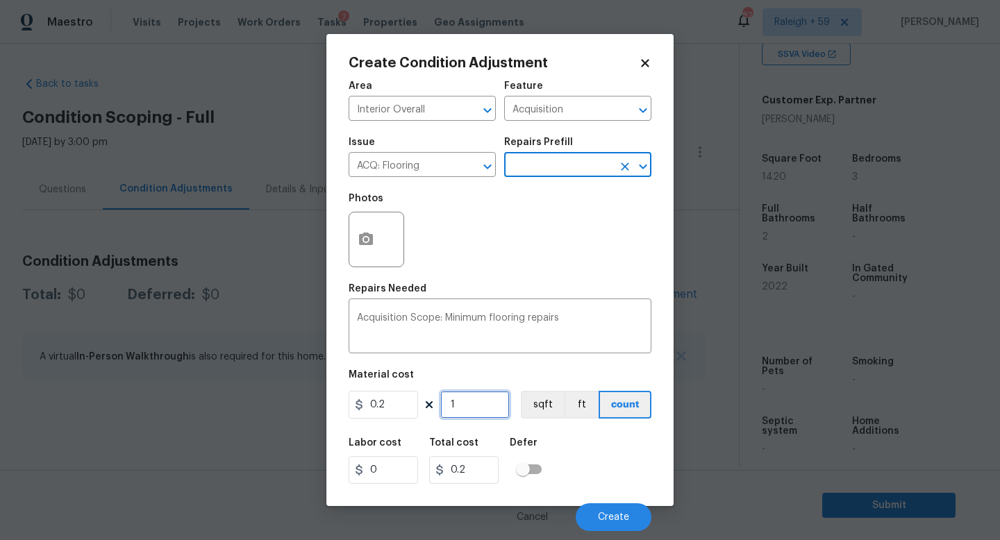
click at [490, 414] on input "1" at bounding box center [474, 405] width 69 height 28
type input "14"
type input "2.8"
type input "142"
type input "28.4"
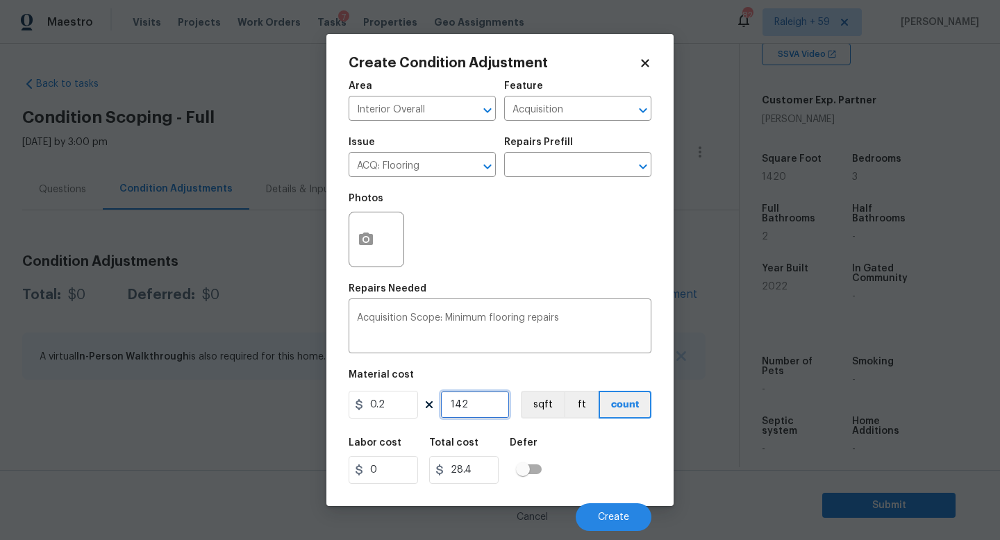
type input "1420"
type input "284"
type input "1420"
click at [611, 517] on span "Create" at bounding box center [613, 518] width 31 height 10
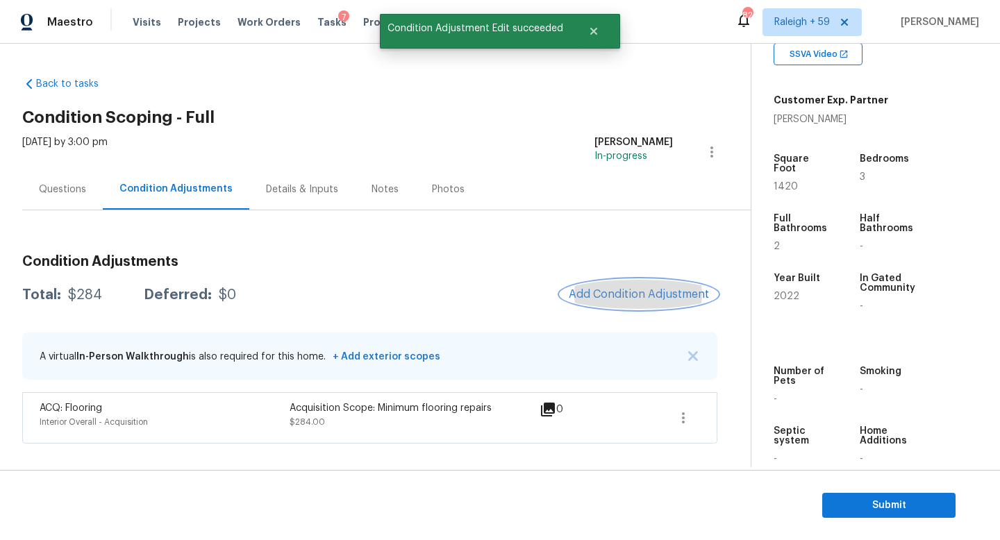
click at [626, 305] on button "Add Condition Adjustment" at bounding box center [639, 294] width 157 height 29
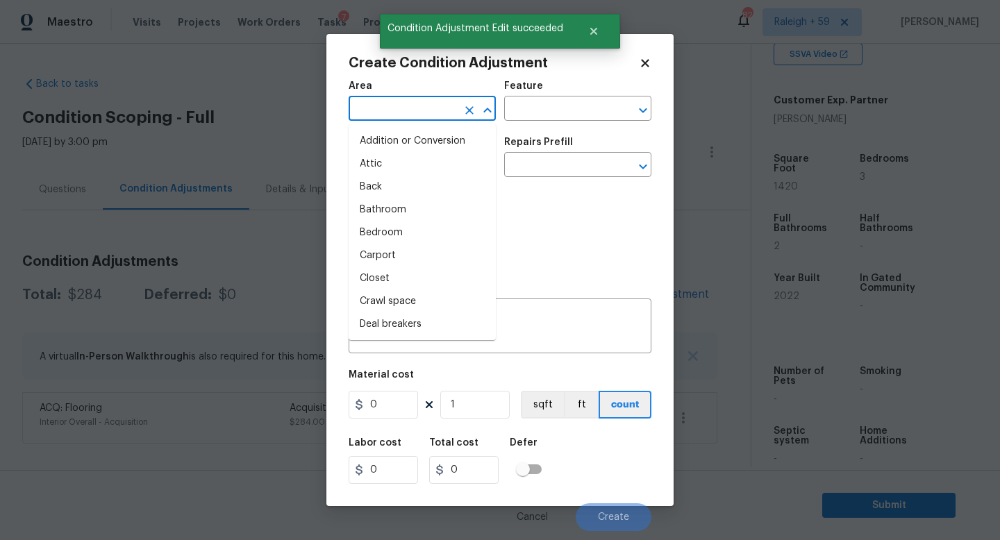
click at [422, 108] on input "text" at bounding box center [403, 110] width 108 height 22
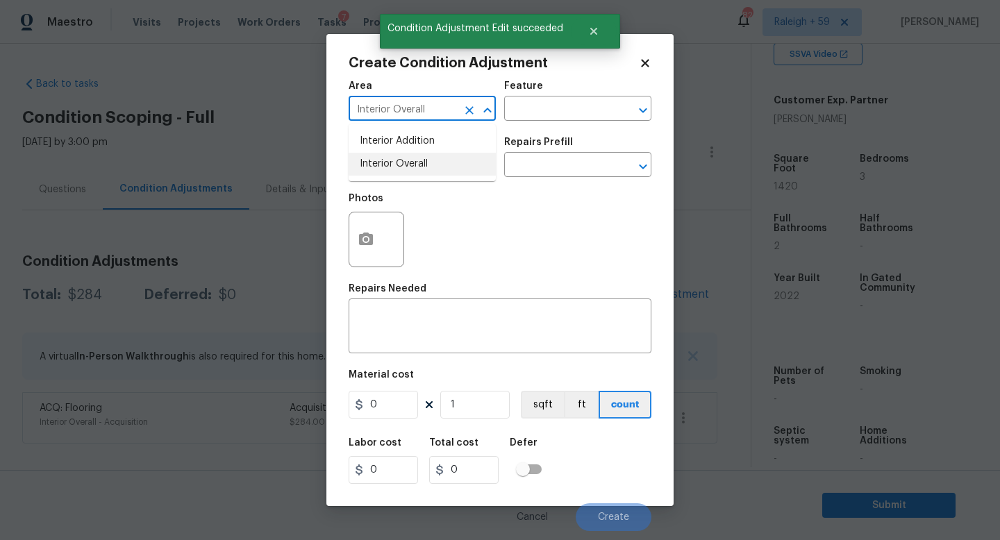
type input "Interior Overall"
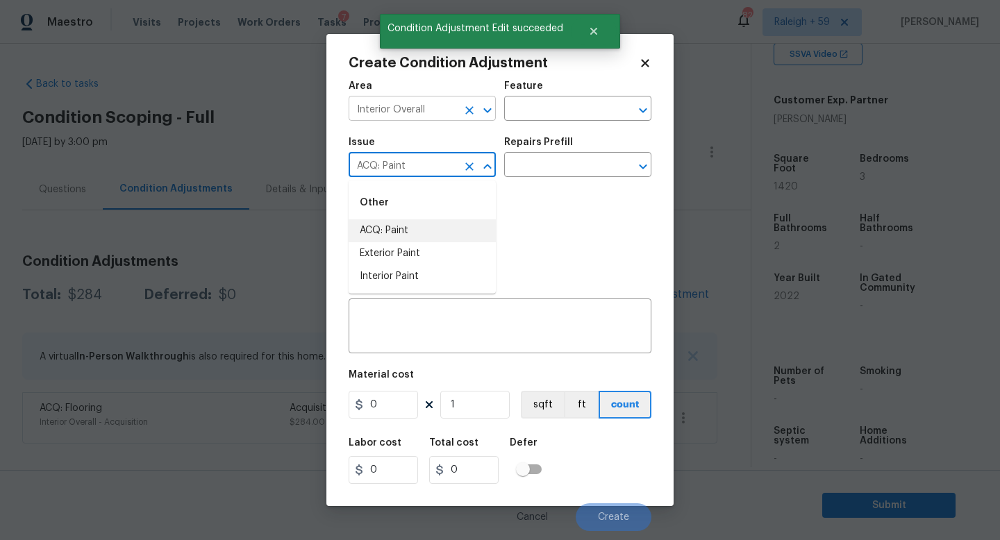
type input "ACQ: Paint"
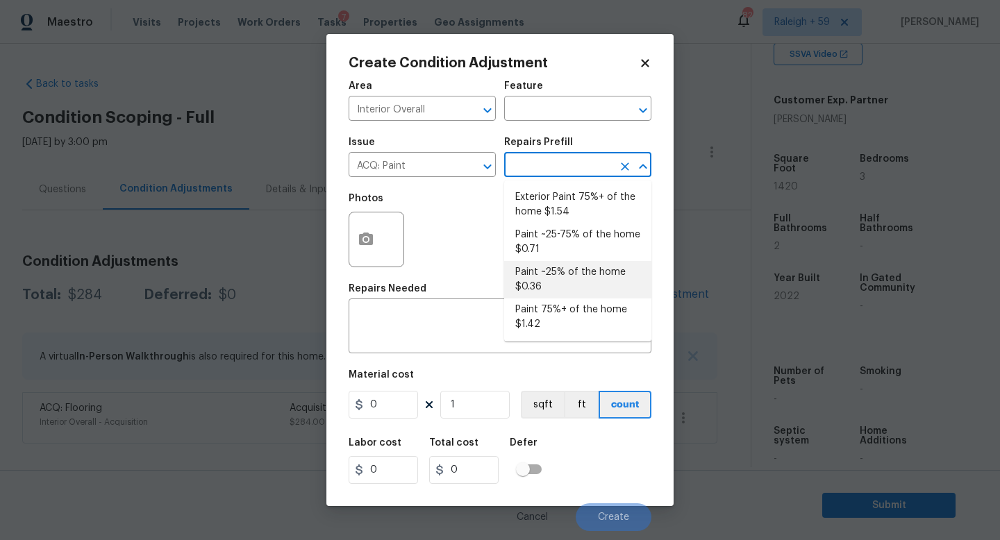
click at [554, 267] on li "Paint ~25% of the home $0.36" at bounding box center [577, 280] width 147 height 38
type input "Acquisition"
type textarea "Acquisition Scope: ~25% of the home needs interior paint"
type input "0.36"
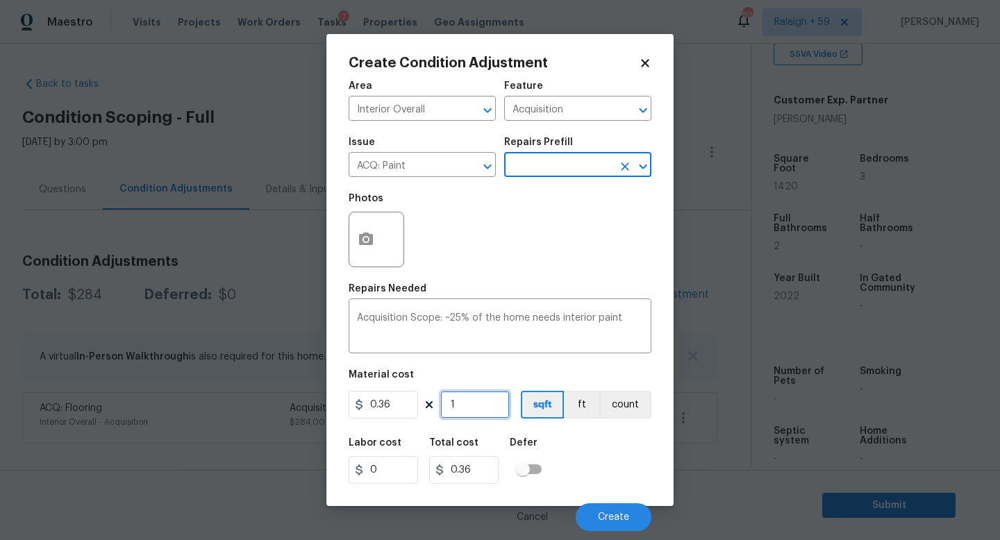
click at [465, 402] on input "1" at bounding box center [474, 405] width 69 height 28
type input "14"
type input "5.04"
type input "142"
type input "51.12"
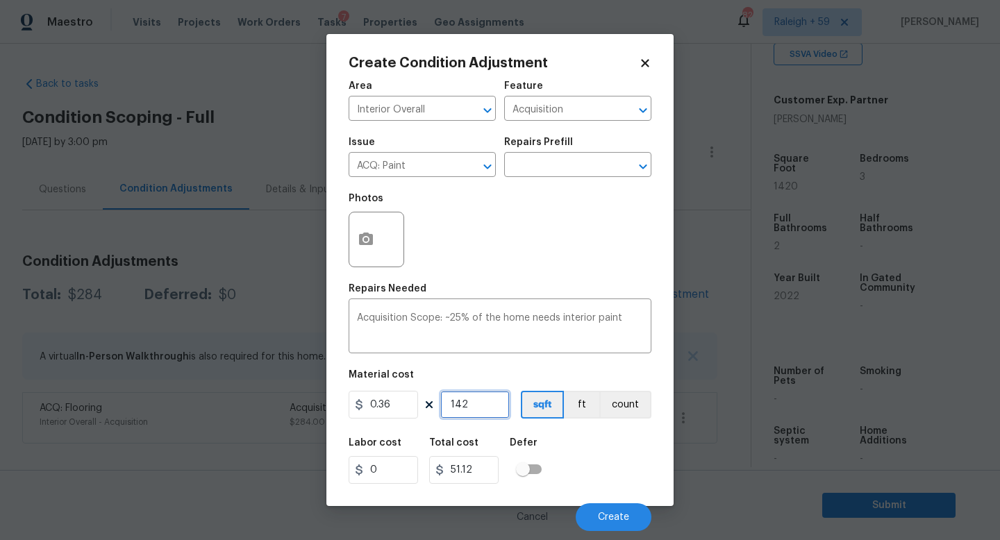
type input "1420"
type input "511.2"
type input "1420"
click at [622, 514] on span "Create" at bounding box center [613, 518] width 31 height 10
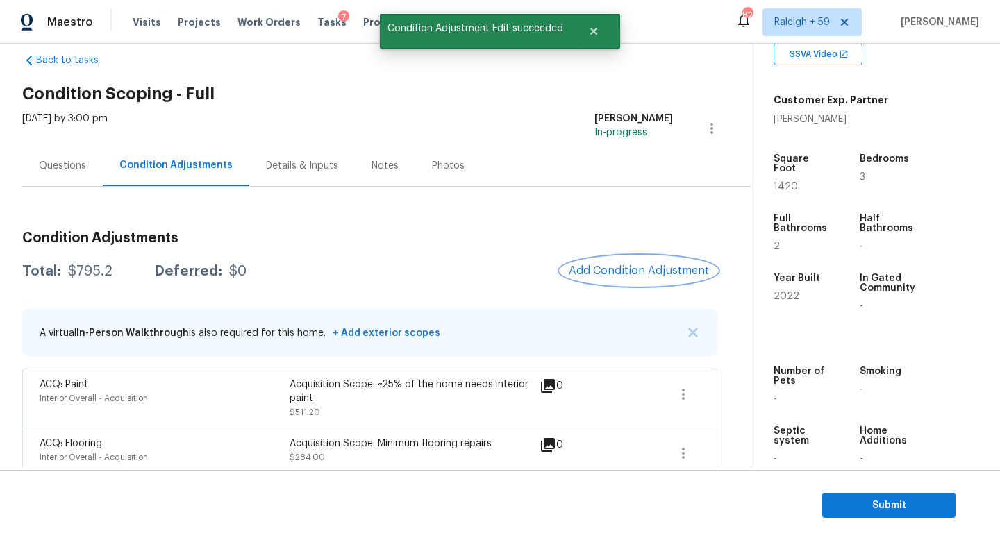
scroll to position [50, 0]
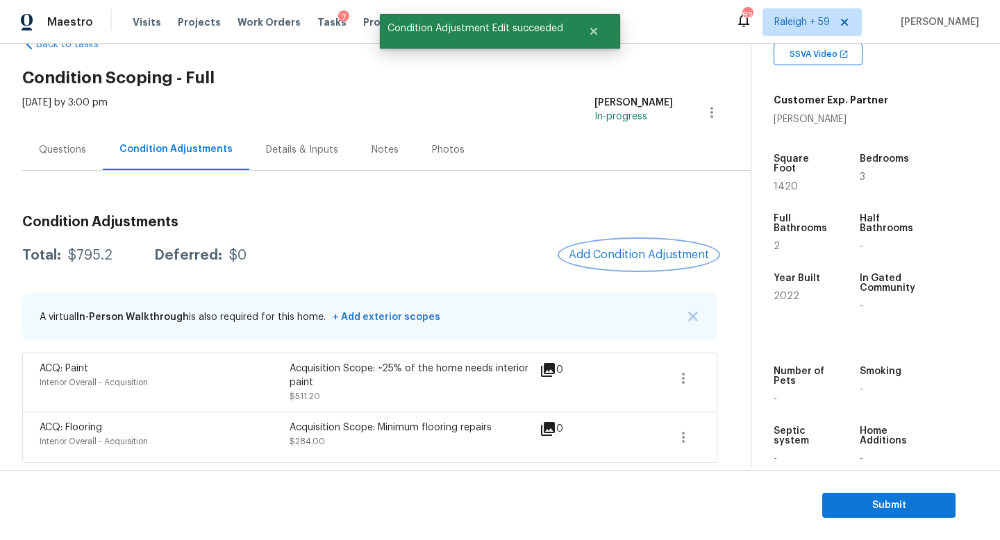
click at [629, 249] on span "Add Condition Adjustment" at bounding box center [639, 255] width 140 height 13
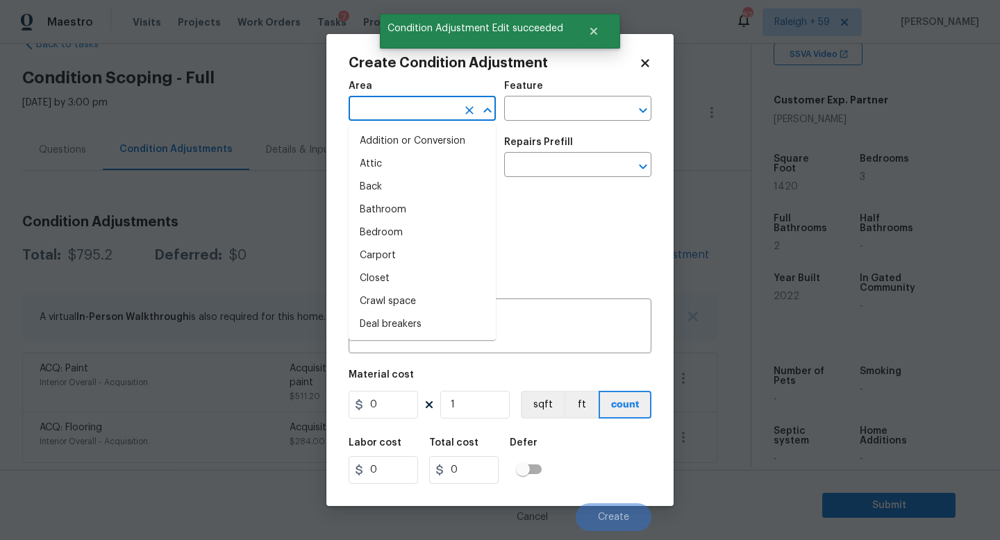
click at [440, 108] on input "text" at bounding box center [403, 110] width 108 height 22
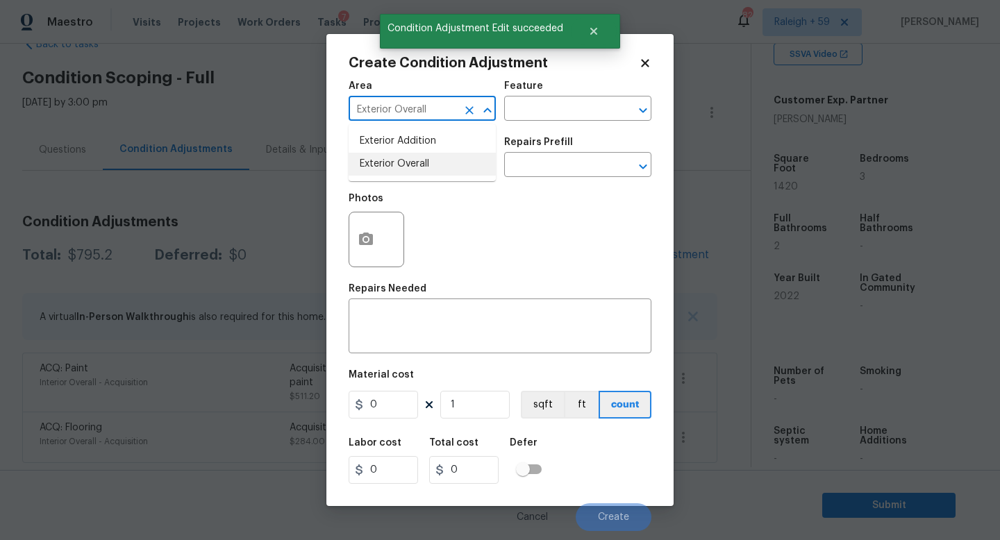
type input "Exterior Overall"
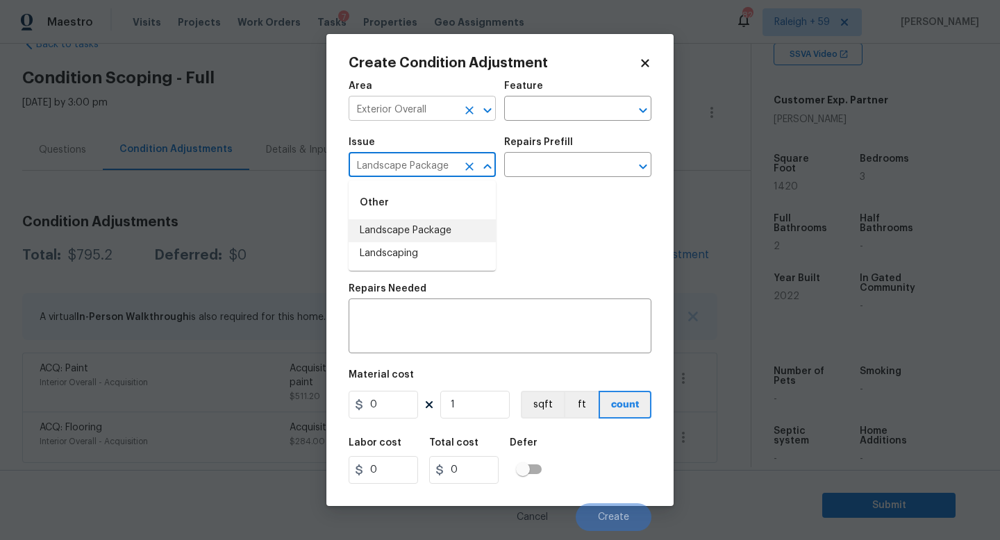
type input "Landscape Package"
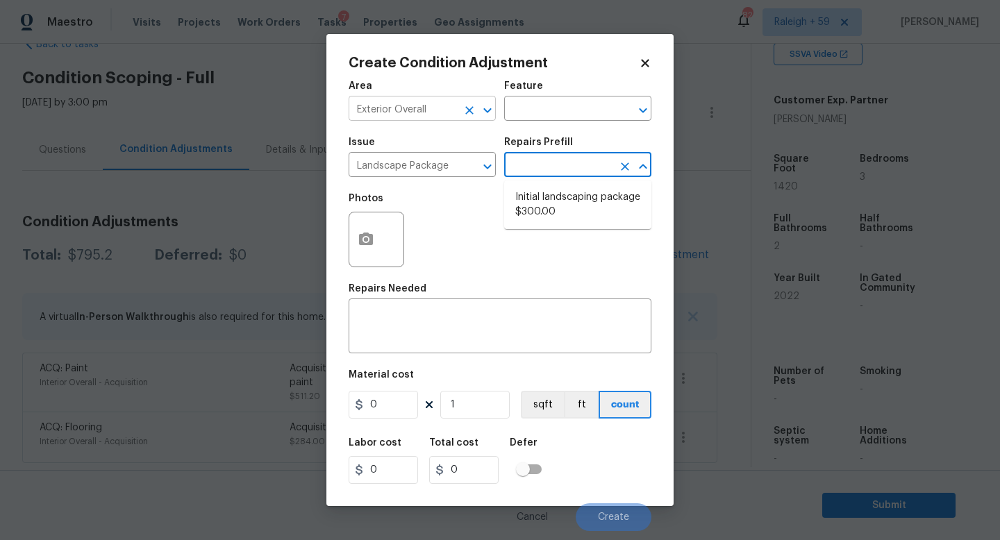
type input "Home Readiness Packages"
type textarea "Mowing of grass up to 6" in height. Mow, edge along driveways & sidewalks, trim…"
type input "300"
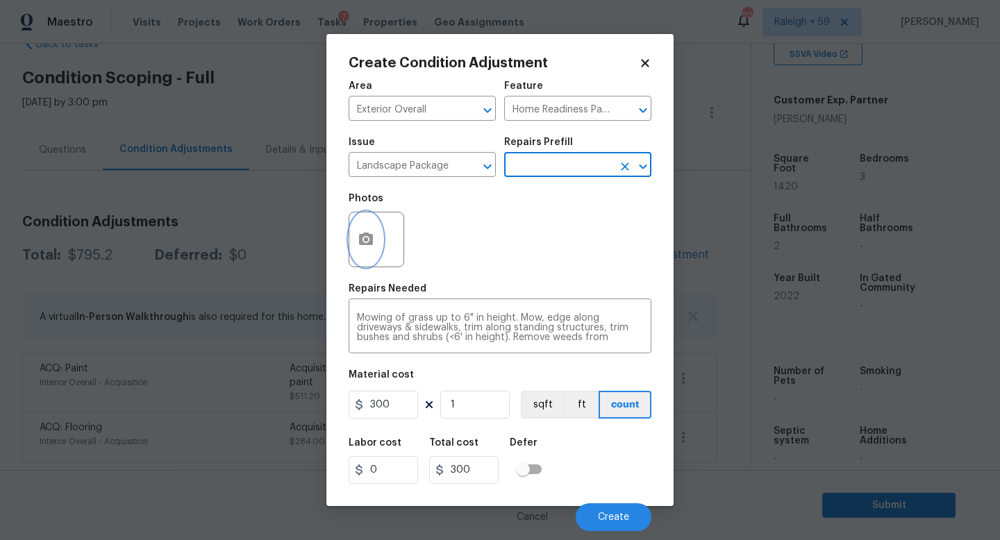
click at [379, 243] on button "button" at bounding box center [365, 240] width 33 height 54
